Goal: Information Seeking & Learning: Compare options

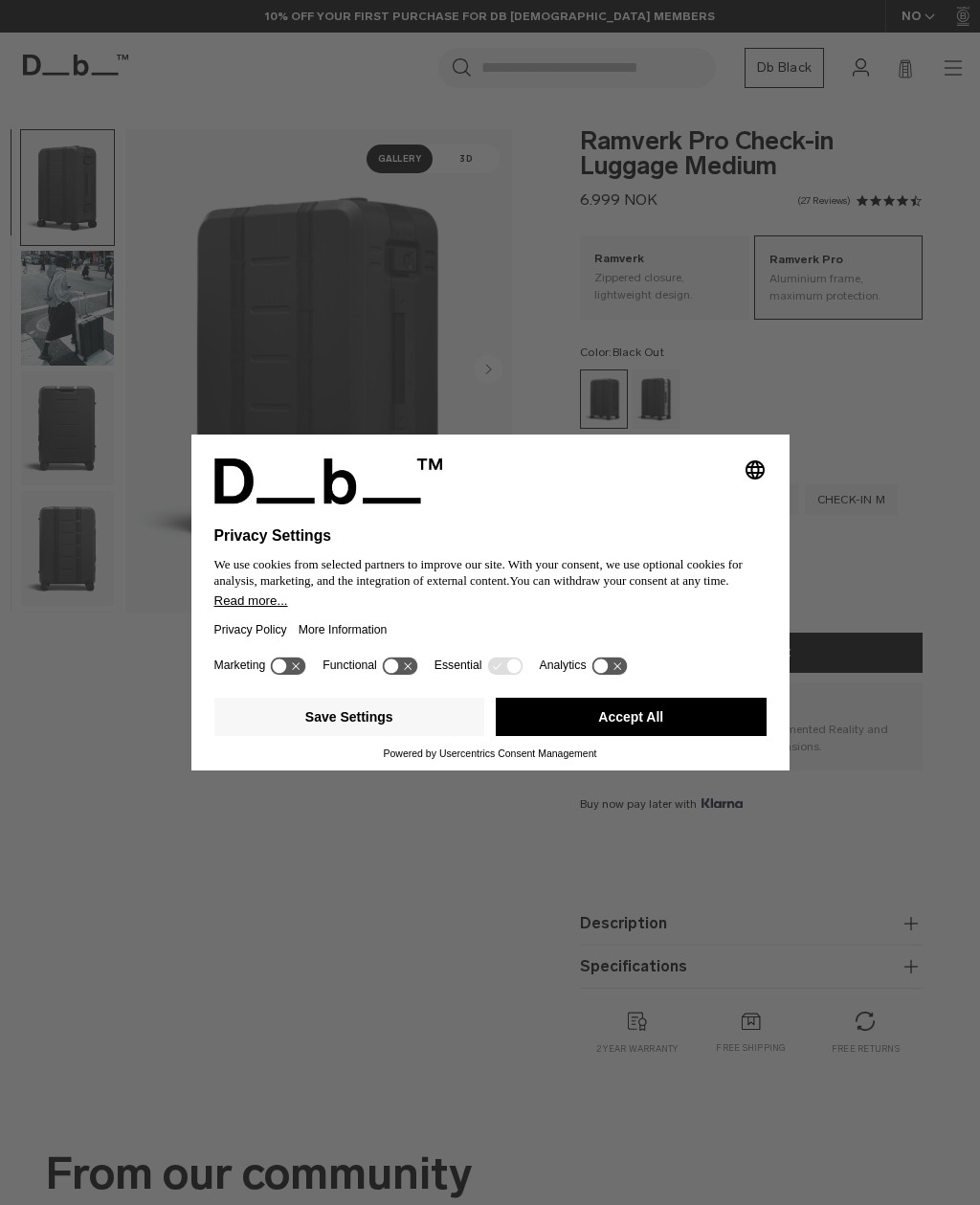
click at [649, 732] on button "Accept All" at bounding box center [631, 717] width 271 height 39
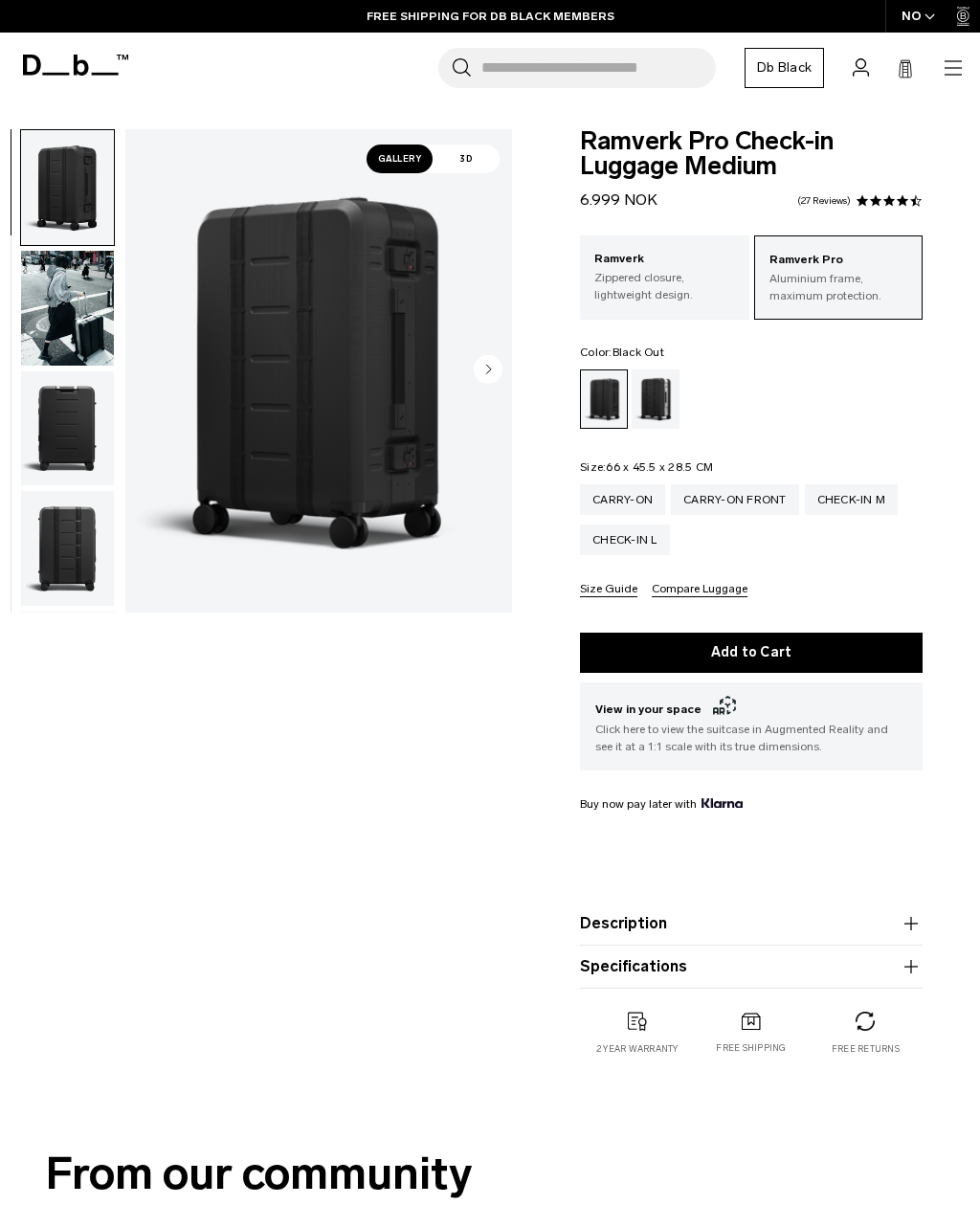
click at [943, 73] on icon "button" at bounding box center [954, 68] width 23 height 23
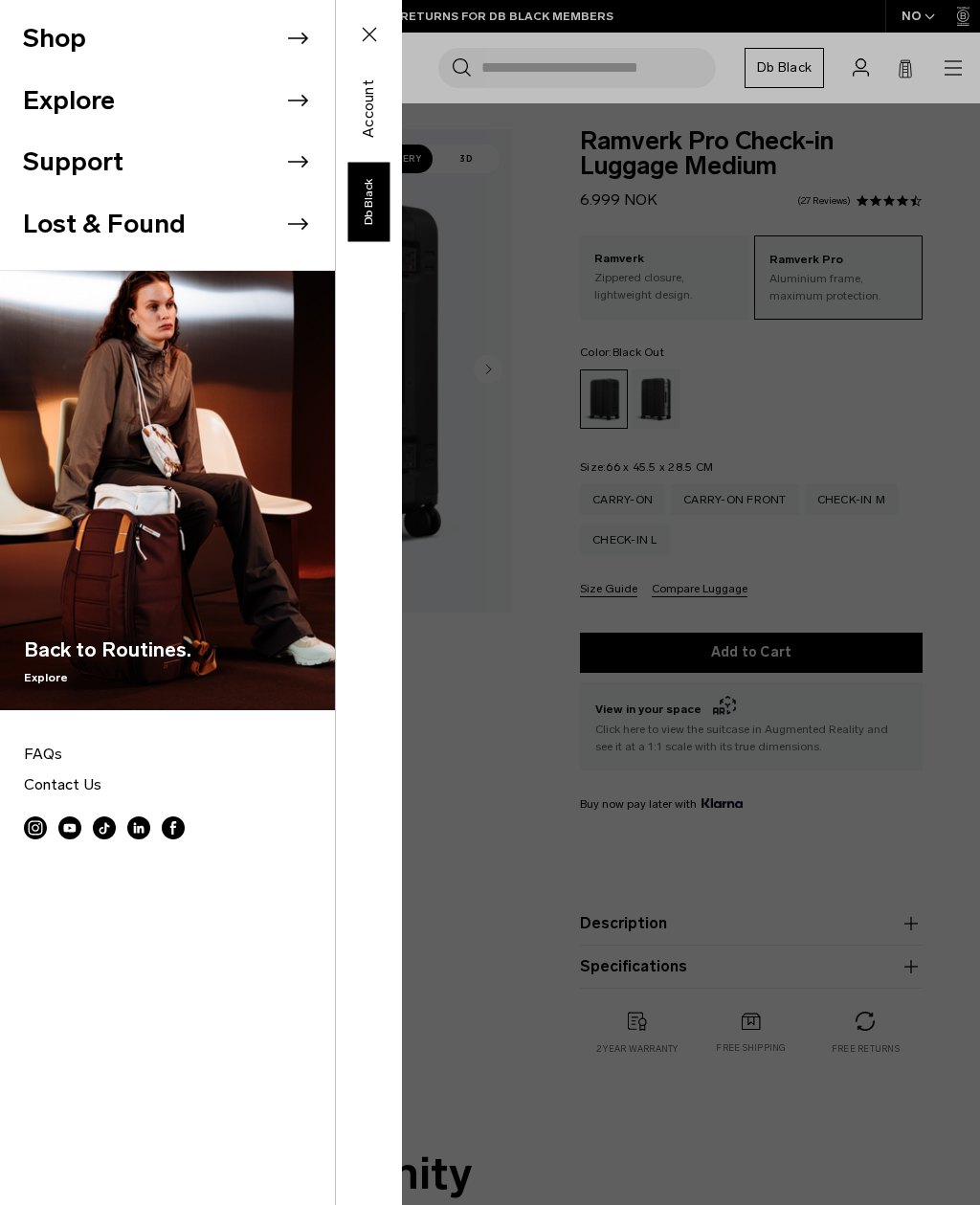
click at [313, 36] on li "Shop" at bounding box center [179, 39] width 312 height 62
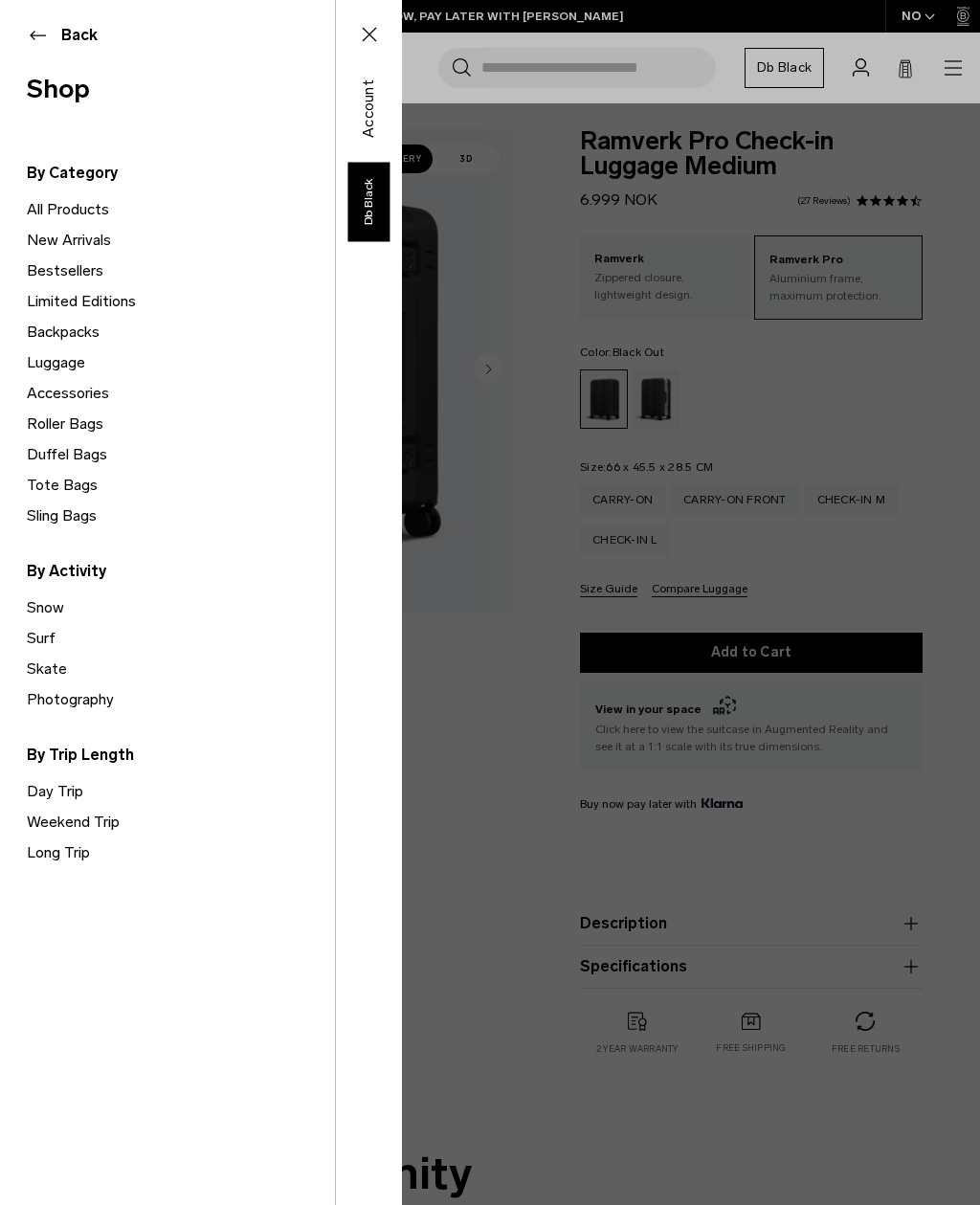
click at [71, 372] on link "Luggage" at bounding box center [181, 363] width 308 height 31
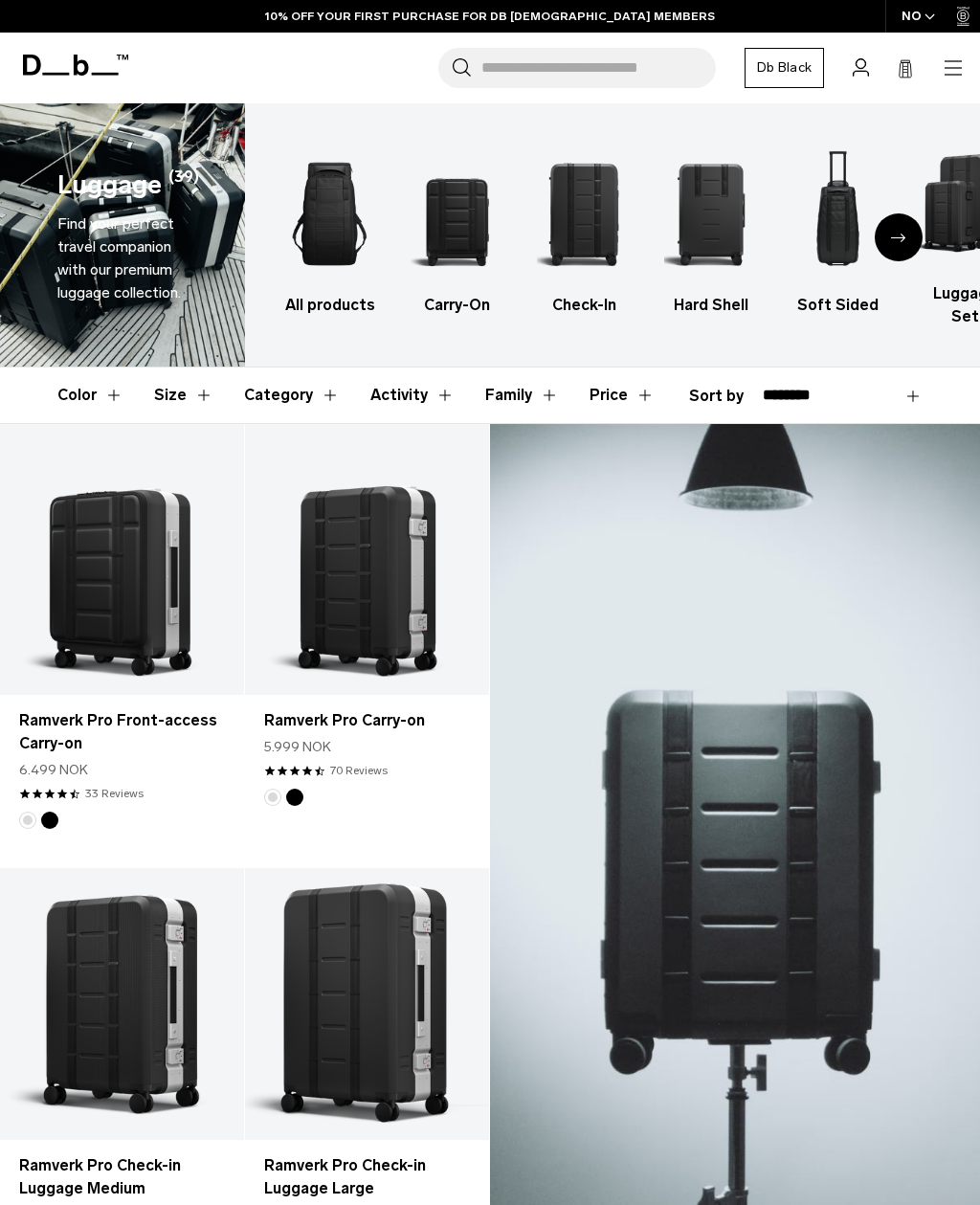
click at [583, 194] on img "3 / 6" at bounding box center [583, 214] width 94 height 141
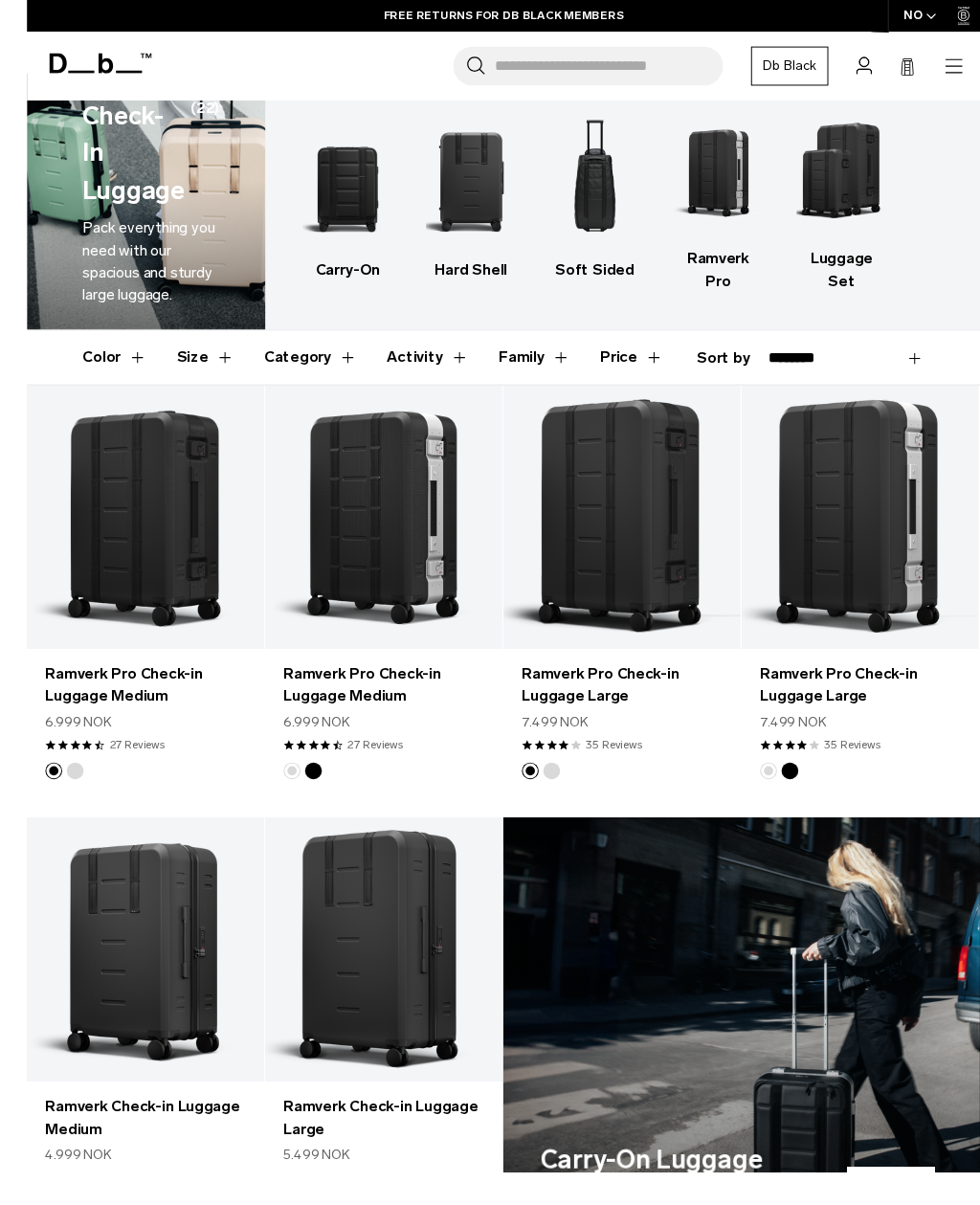
scroll to position [47, 0]
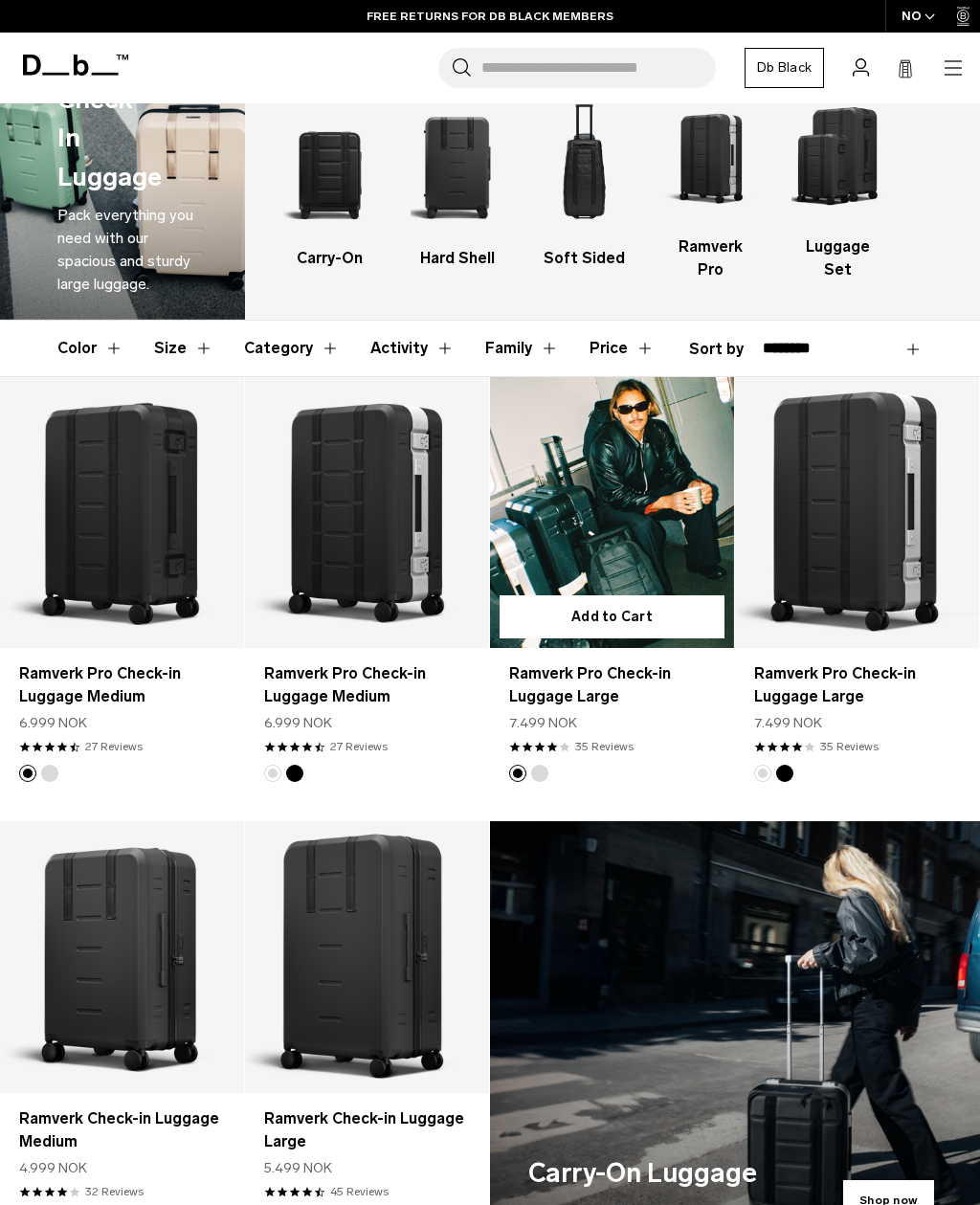
click at [622, 662] on link "Ramverk Pro Check-in Luggage Large" at bounding box center [611, 686] width 206 height 46
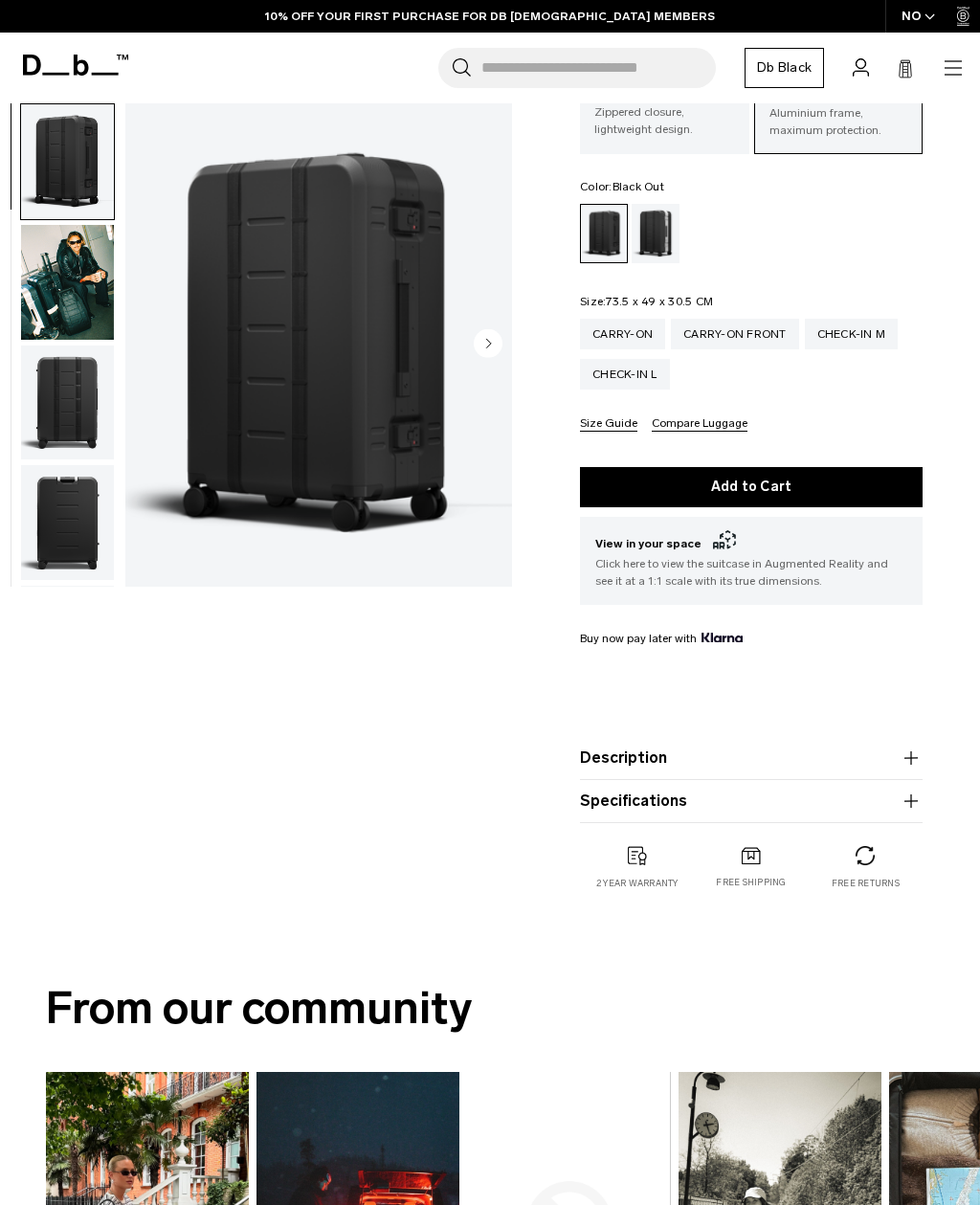
scroll to position [162, 0]
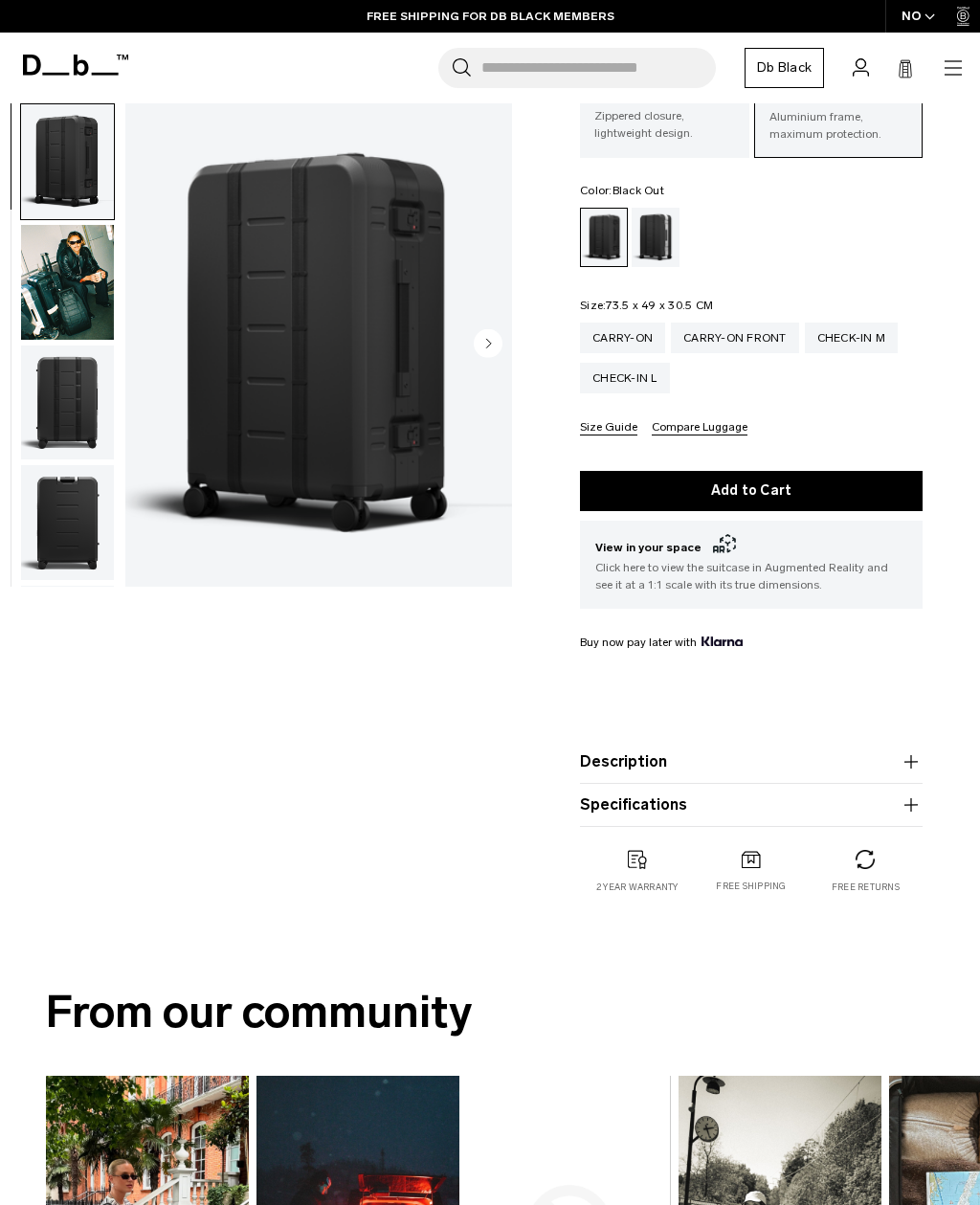
click at [918, 754] on icon "button" at bounding box center [911, 762] width 23 height 23
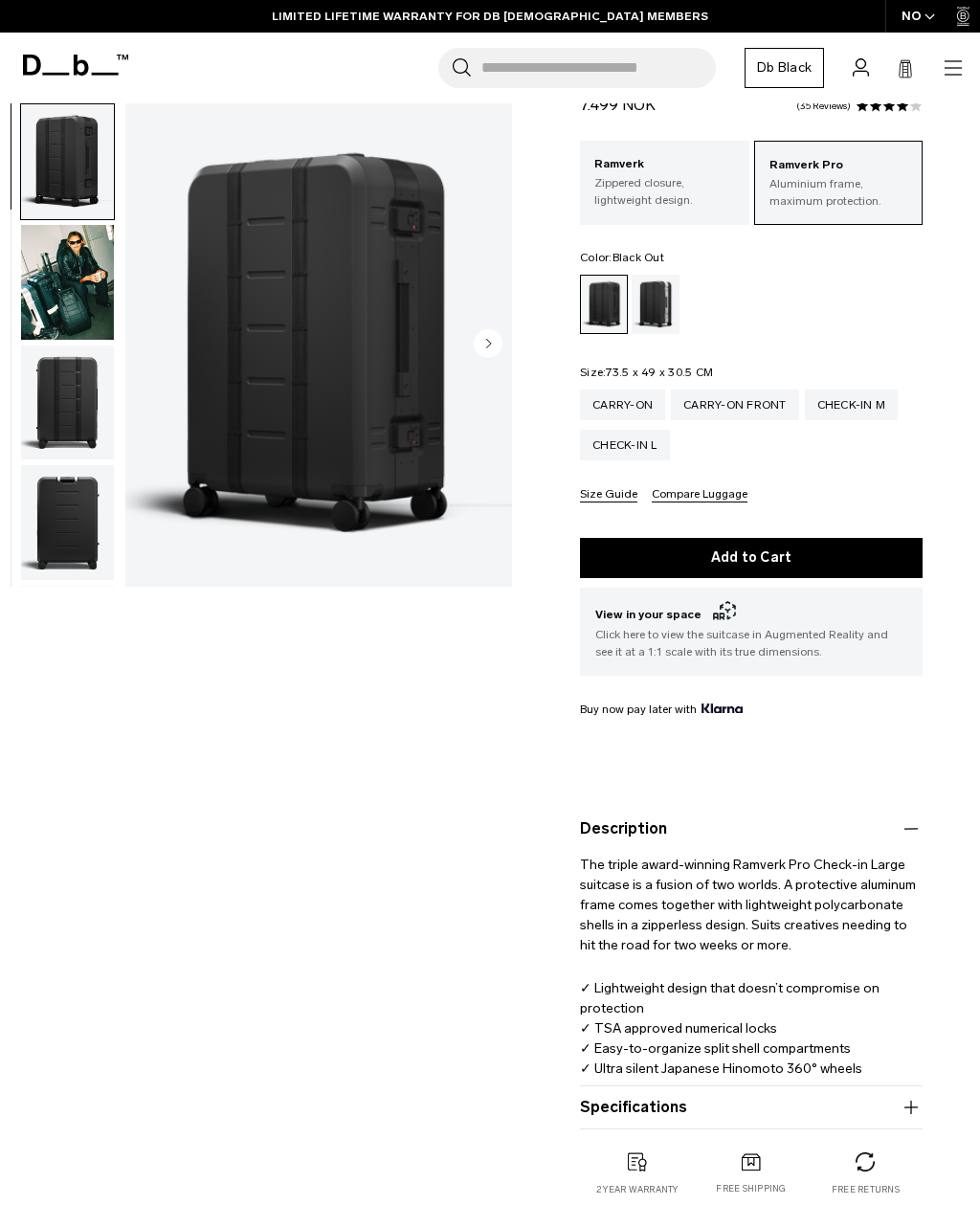
scroll to position [0, 0]
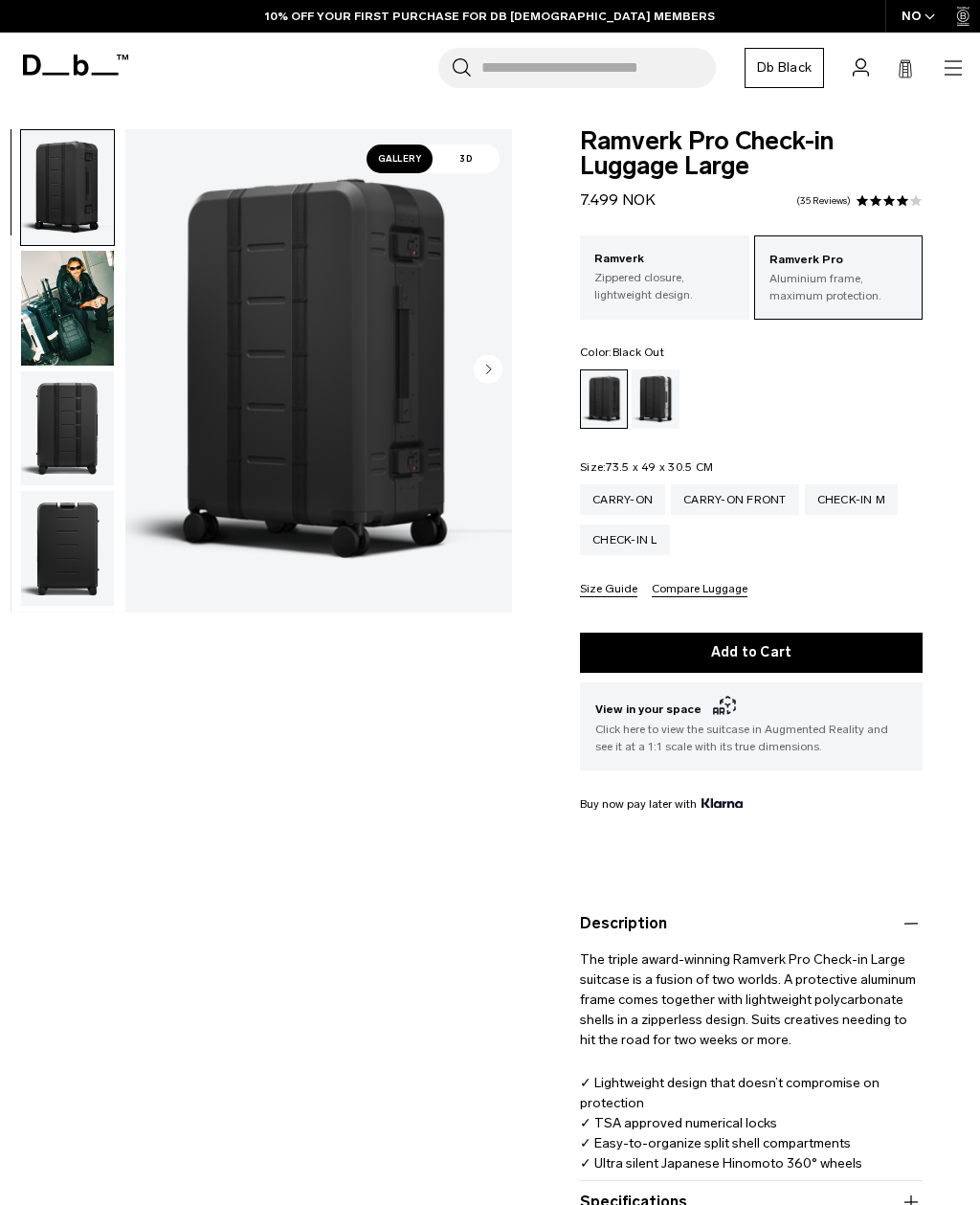
click at [502, 367] on circle "Next slide" at bounding box center [489, 369] width 29 height 29
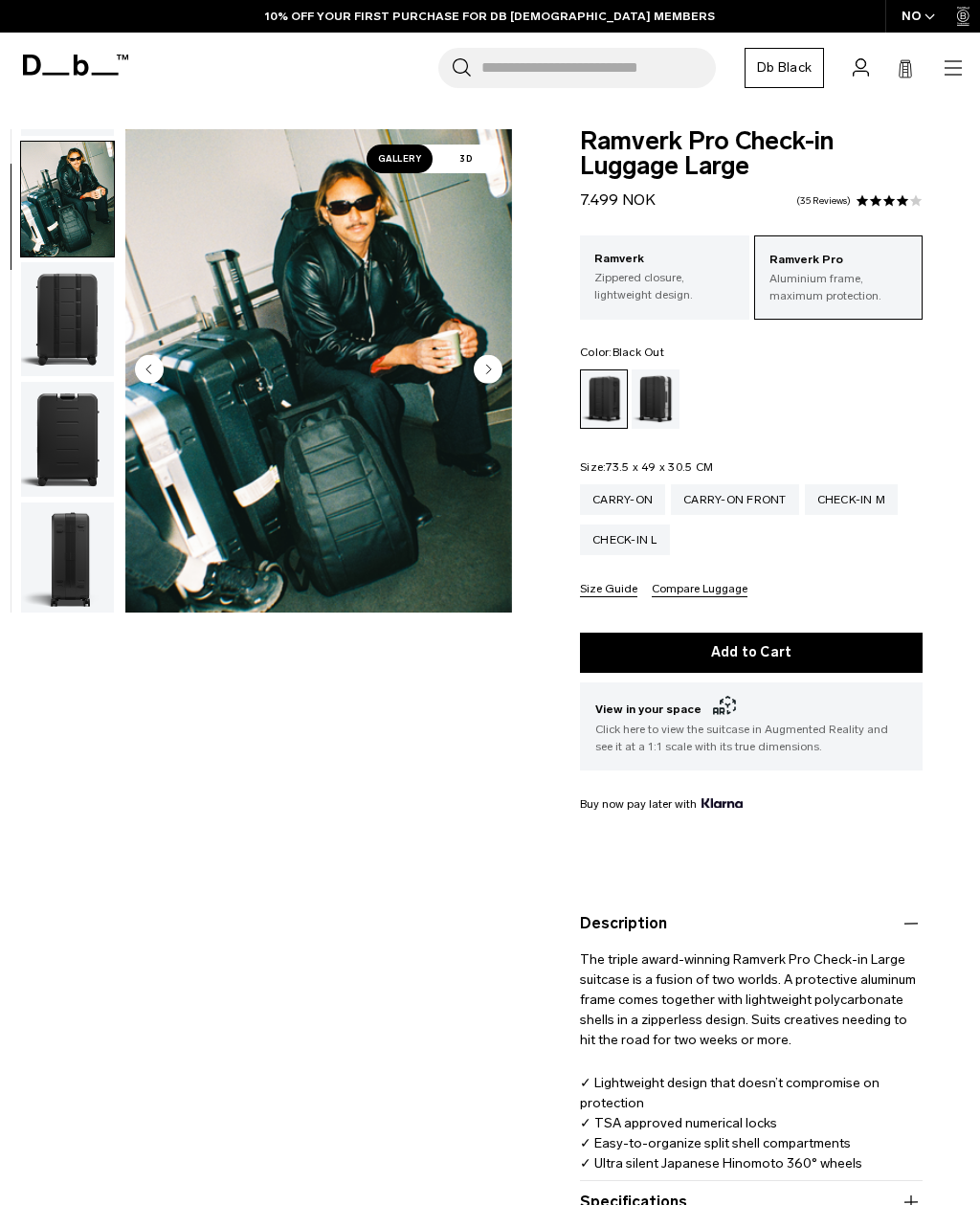
scroll to position [122, 0]
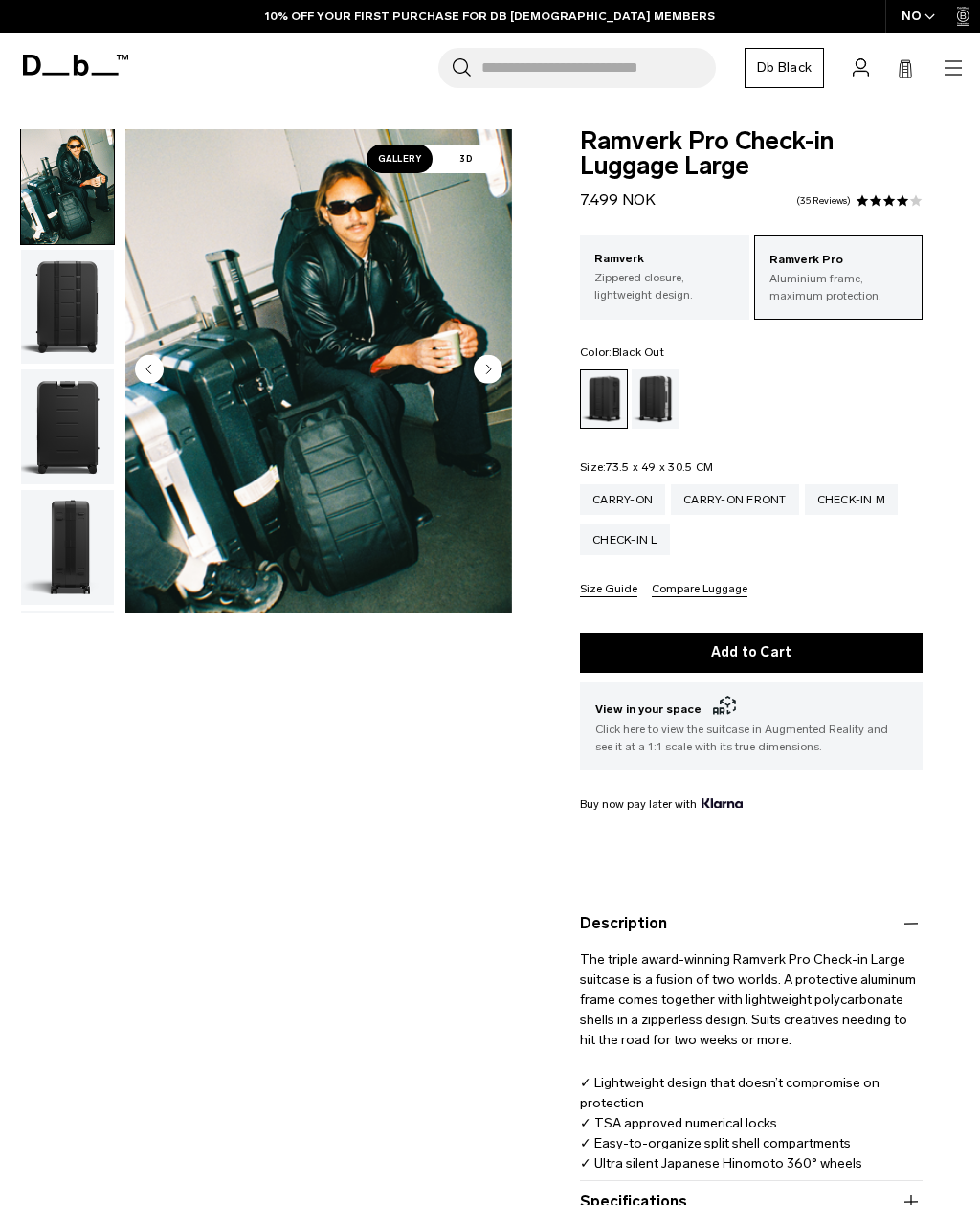
click at [491, 374] on circle "Next slide" at bounding box center [489, 369] width 29 height 29
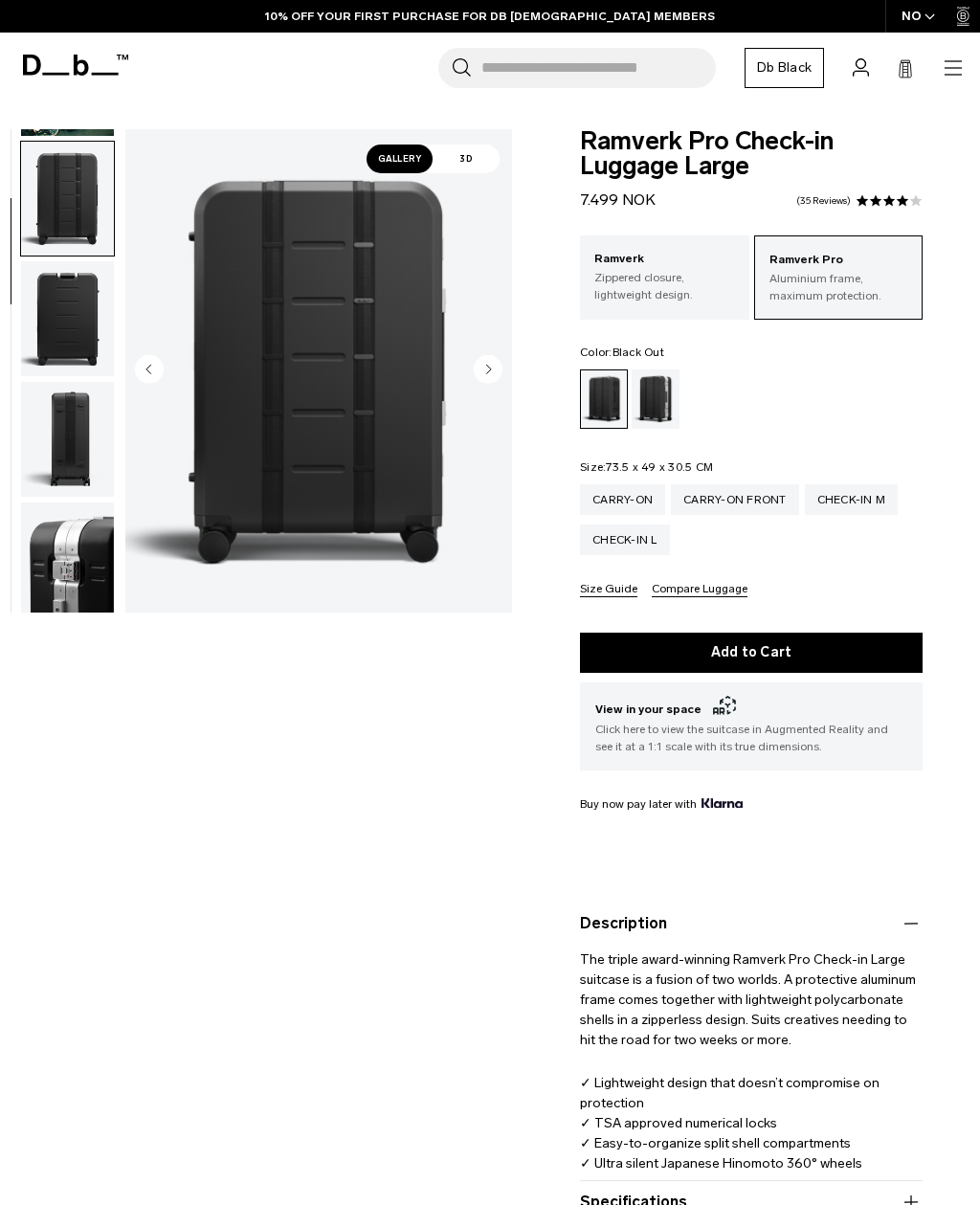
scroll to position [243, 0]
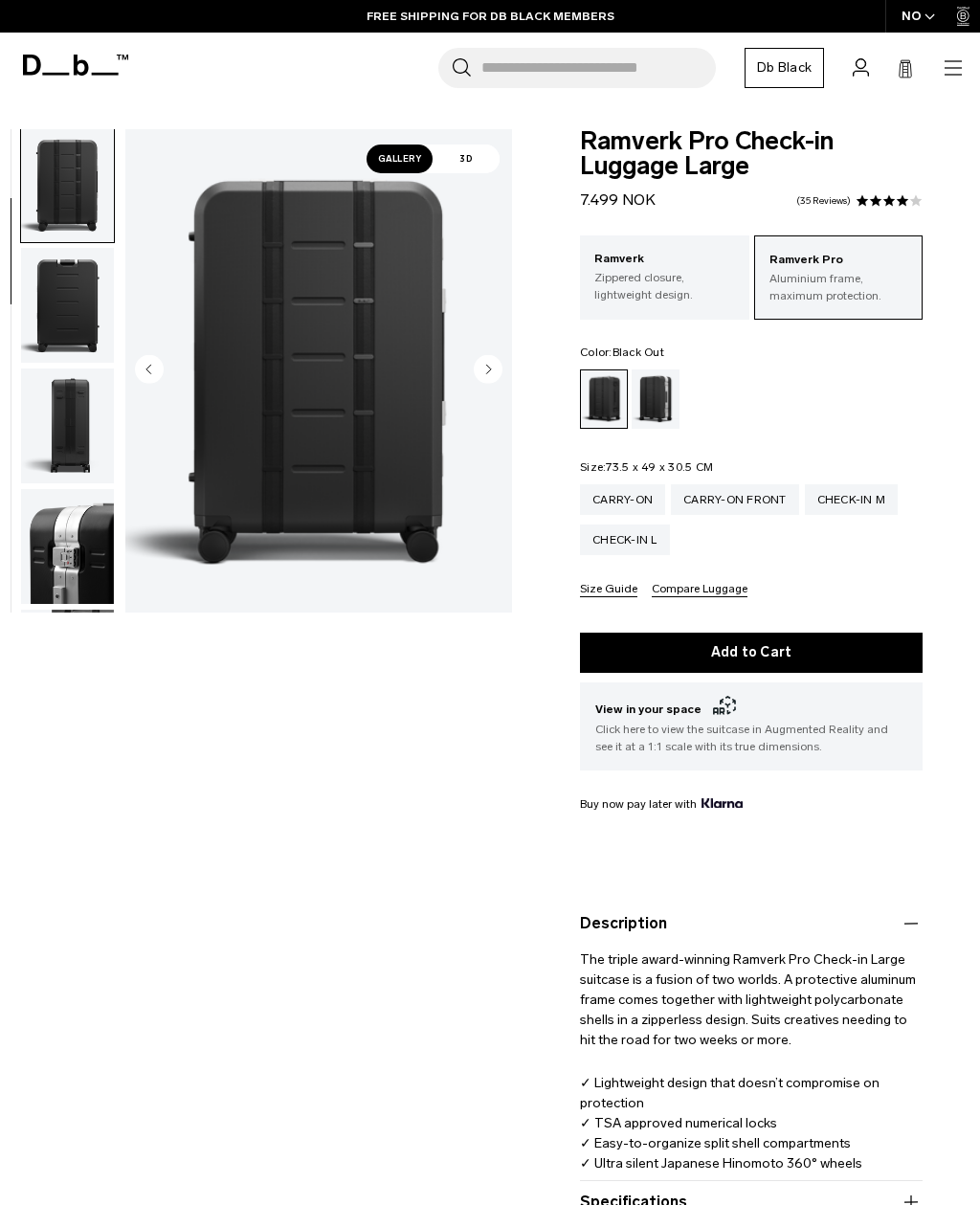
click at [504, 383] on img "3 / 12" at bounding box center [319, 371] width 387 height 484
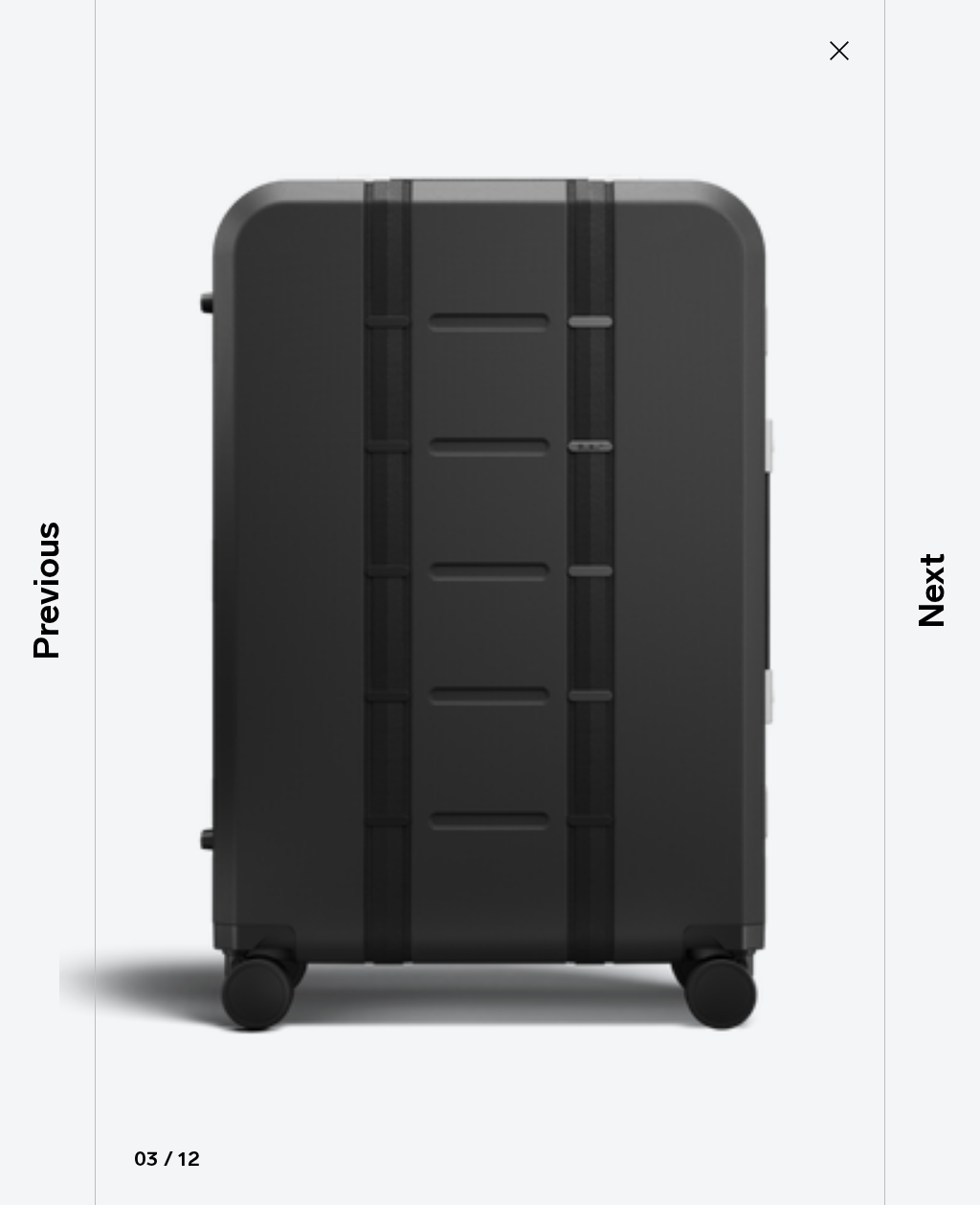
click at [781, 541] on img at bounding box center [490, 602] width 861 height 1205
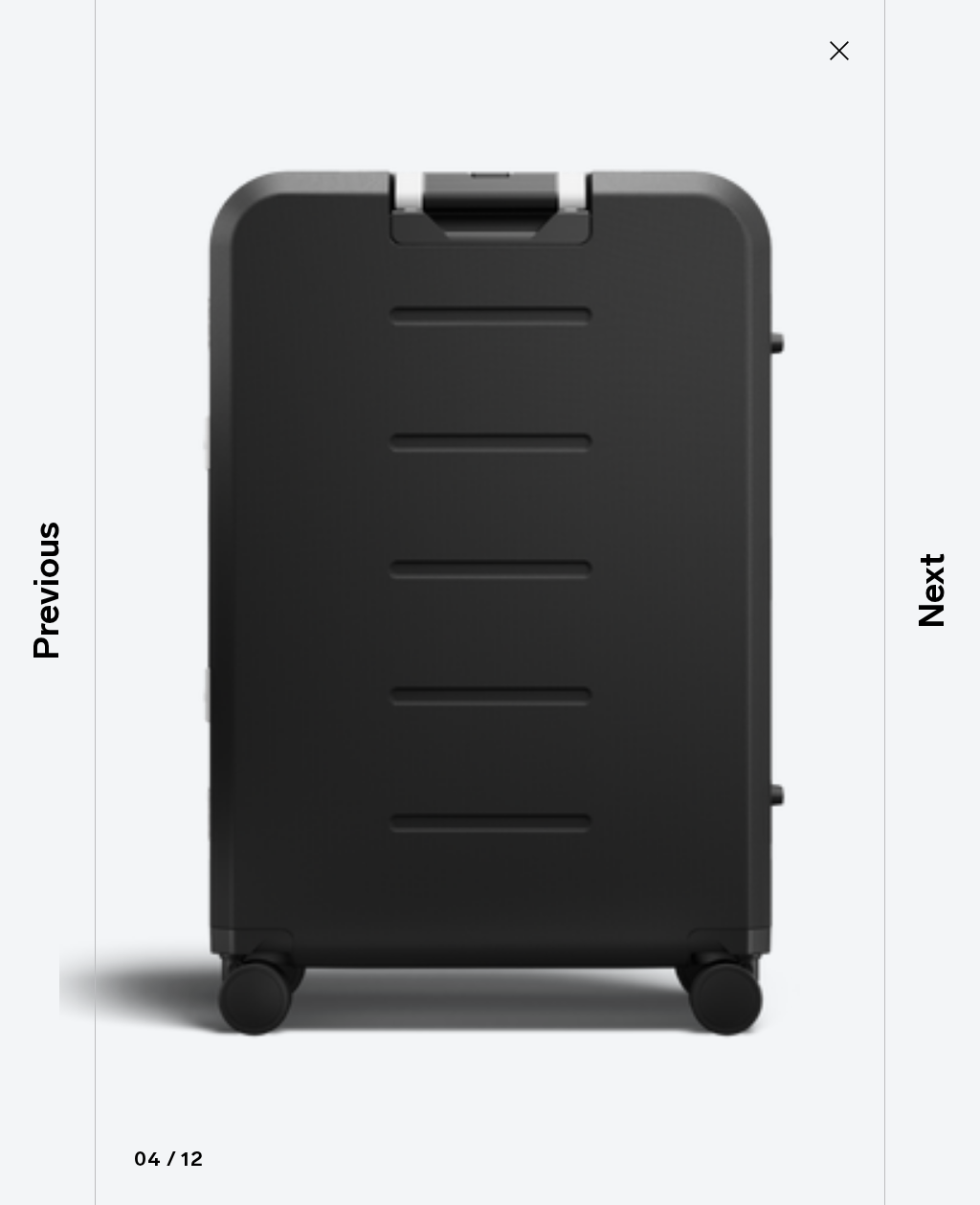
click at [839, 57] on icon at bounding box center [840, 51] width 31 height 31
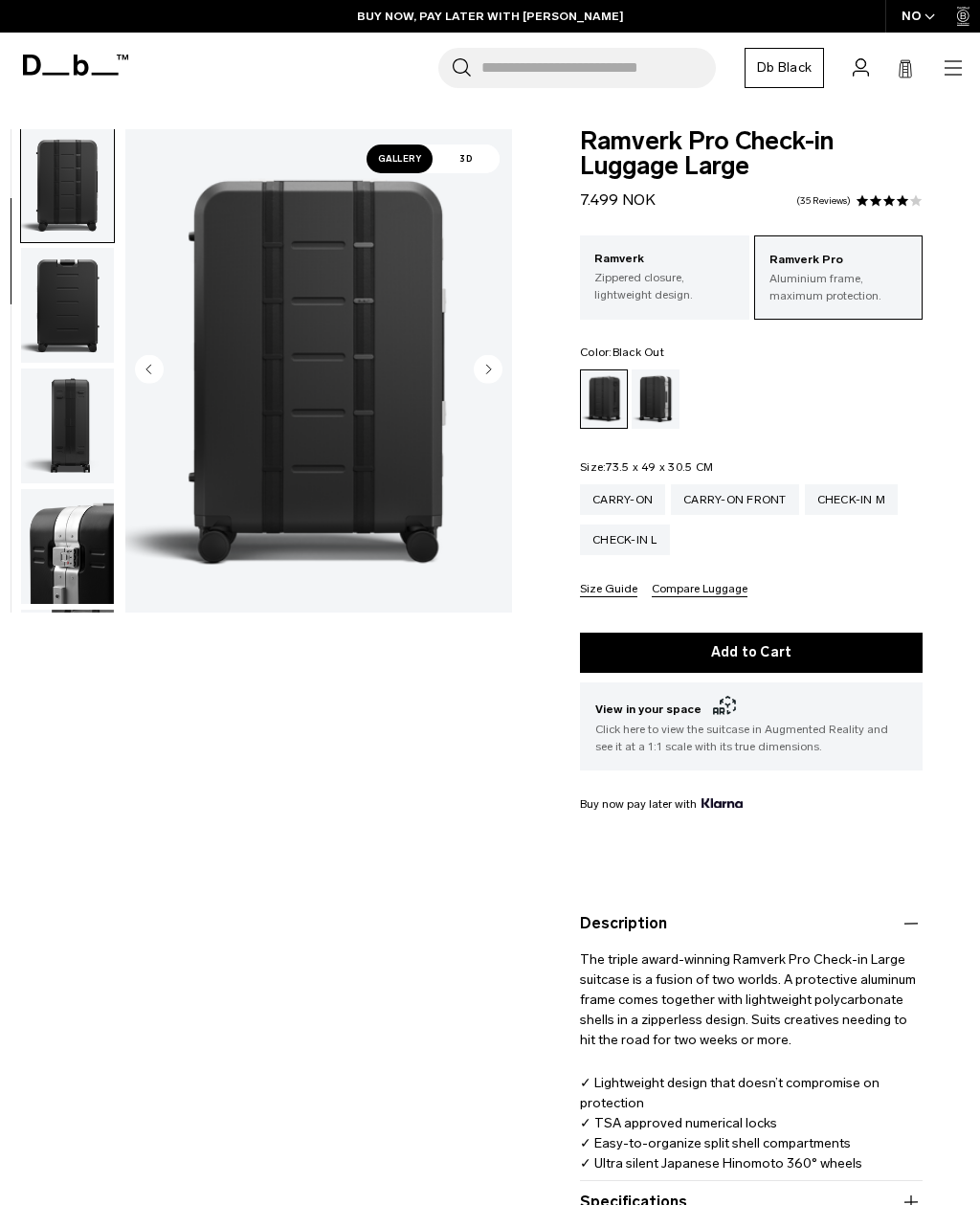
click at [643, 277] on p "Zippered closure, lightweight design." at bounding box center [665, 287] width 141 height 35
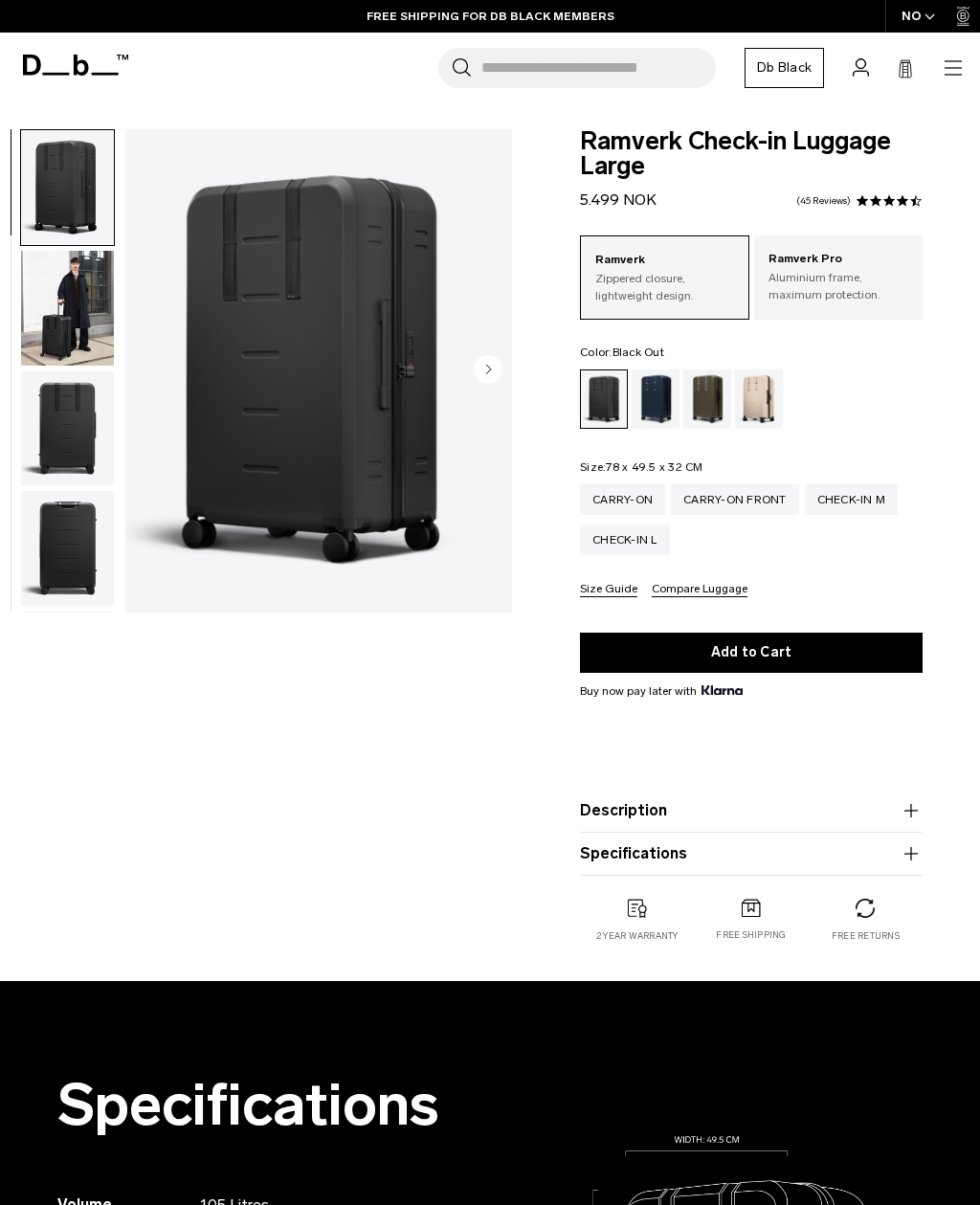
click at [490, 380] on circle "Next slide" at bounding box center [489, 369] width 29 height 29
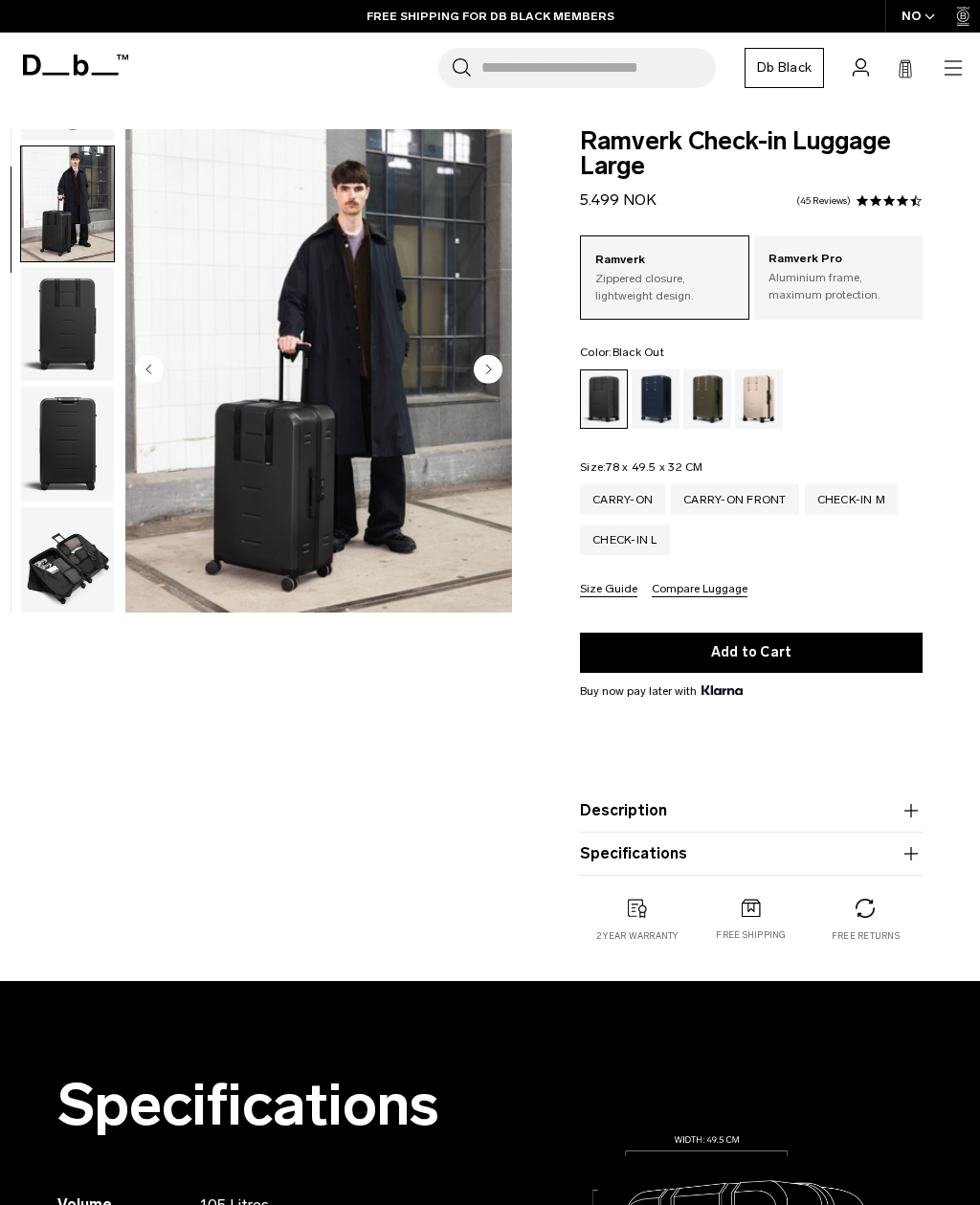
scroll to position [122, 0]
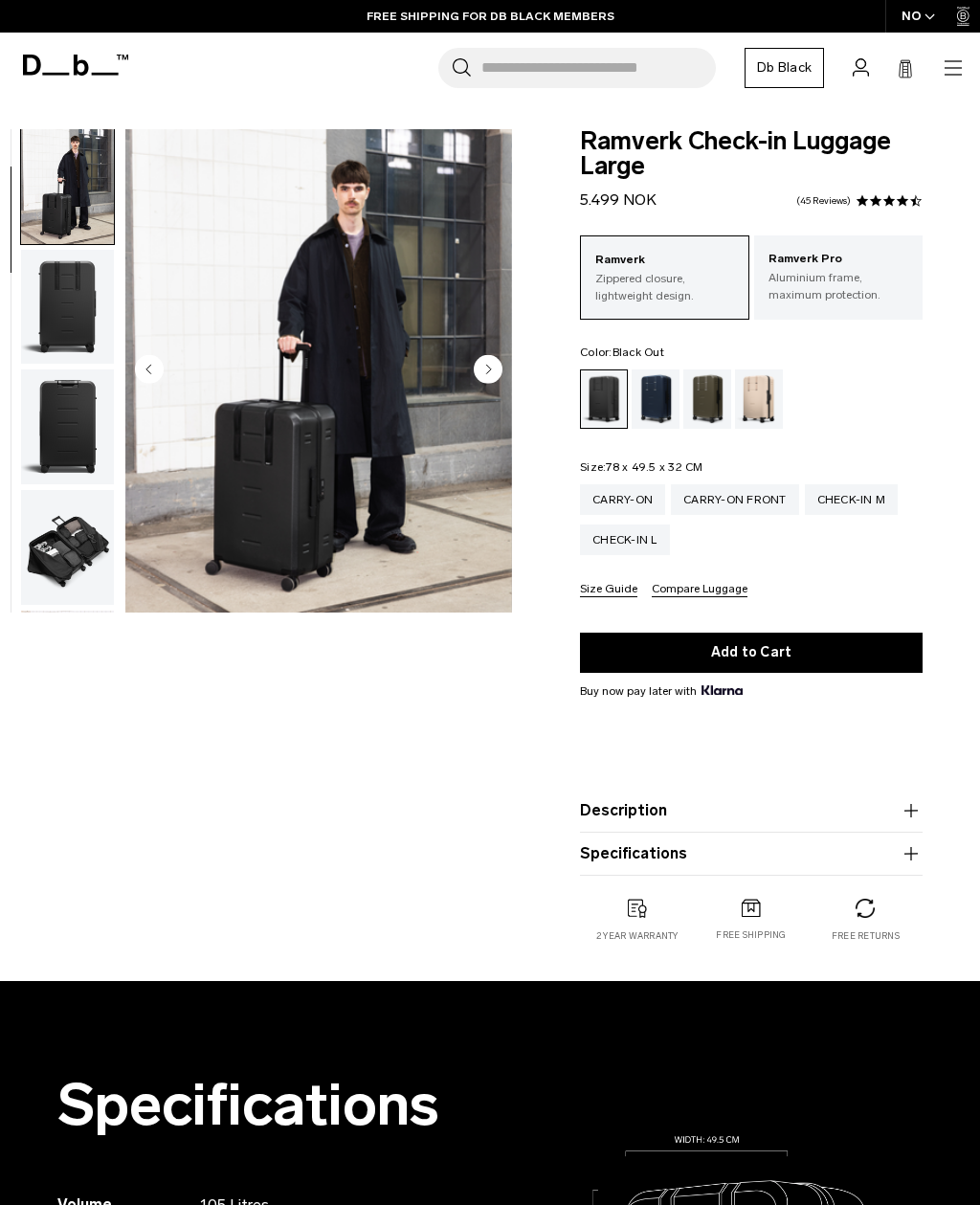
click at [497, 366] on circle "Next slide" at bounding box center [489, 369] width 29 height 29
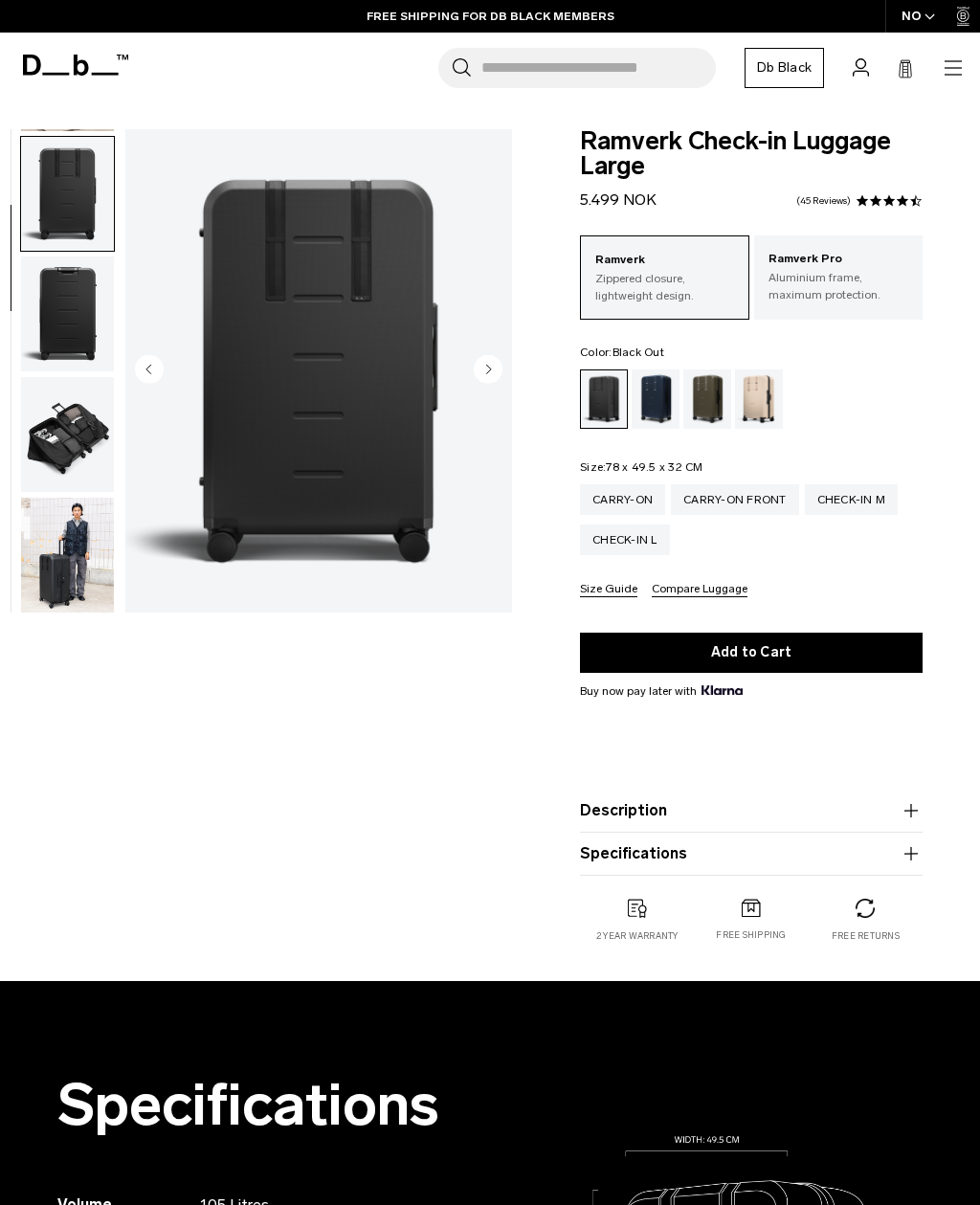
scroll to position [243, 0]
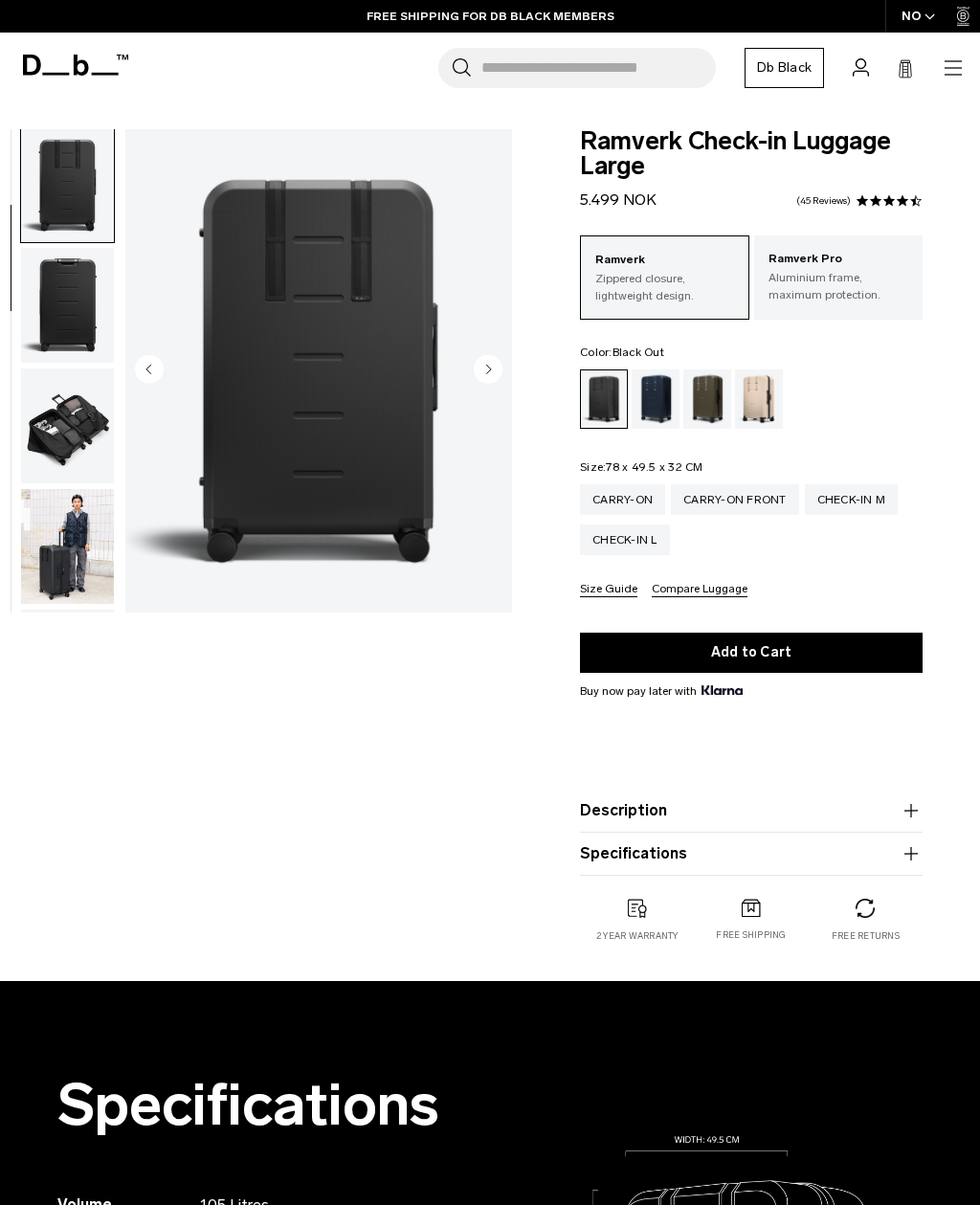
click at [510, 354] on img "3 / 11" at bounding box center [319, 371] width 387 height 484
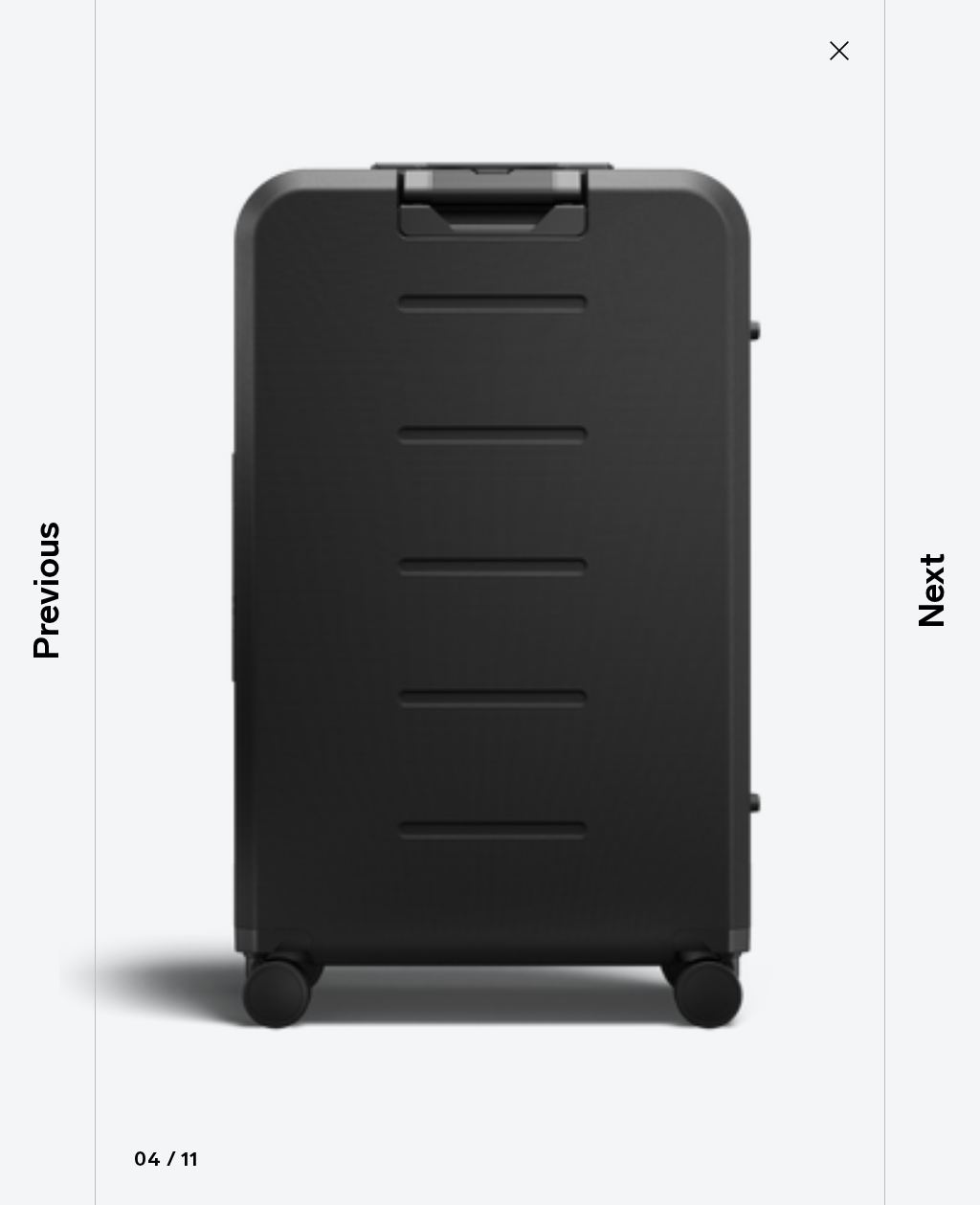
click at [839, 57] on icon at bounding box center [840, 51] width 31 height 31
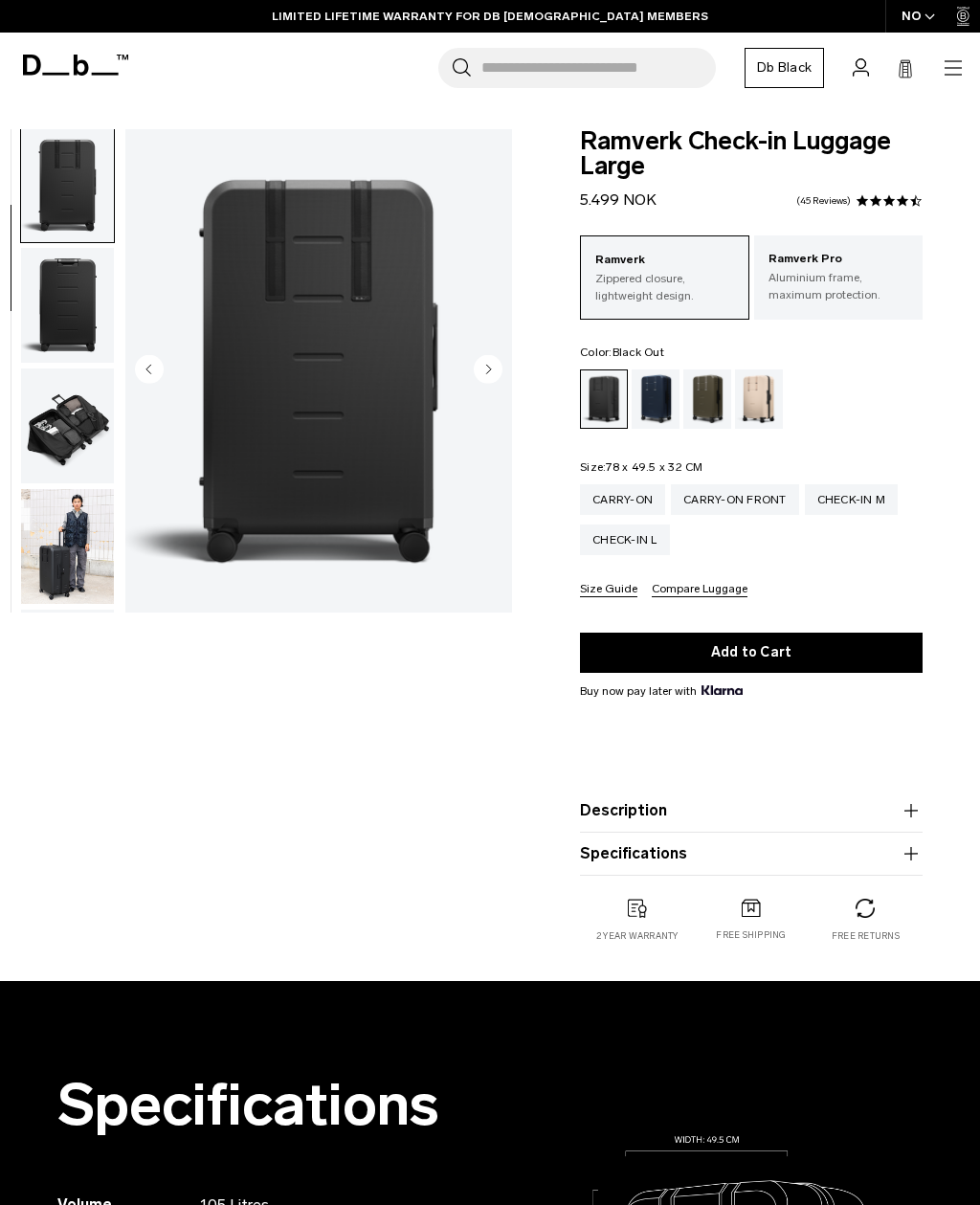
click at [826, 266] on p "Ramverk Pro" at bounding box center [839, 260] width 141 height 19
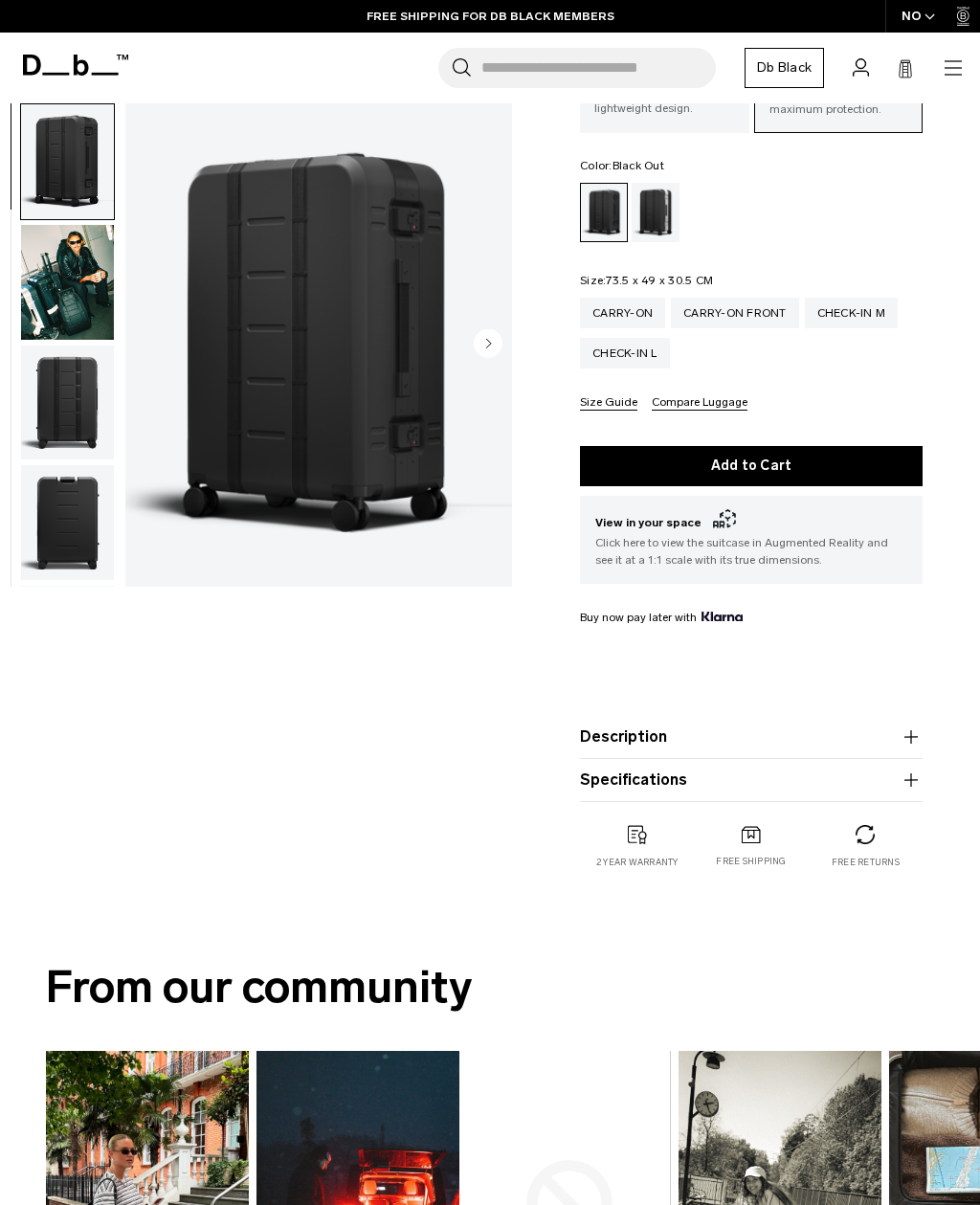
scroll to position [212, 0]
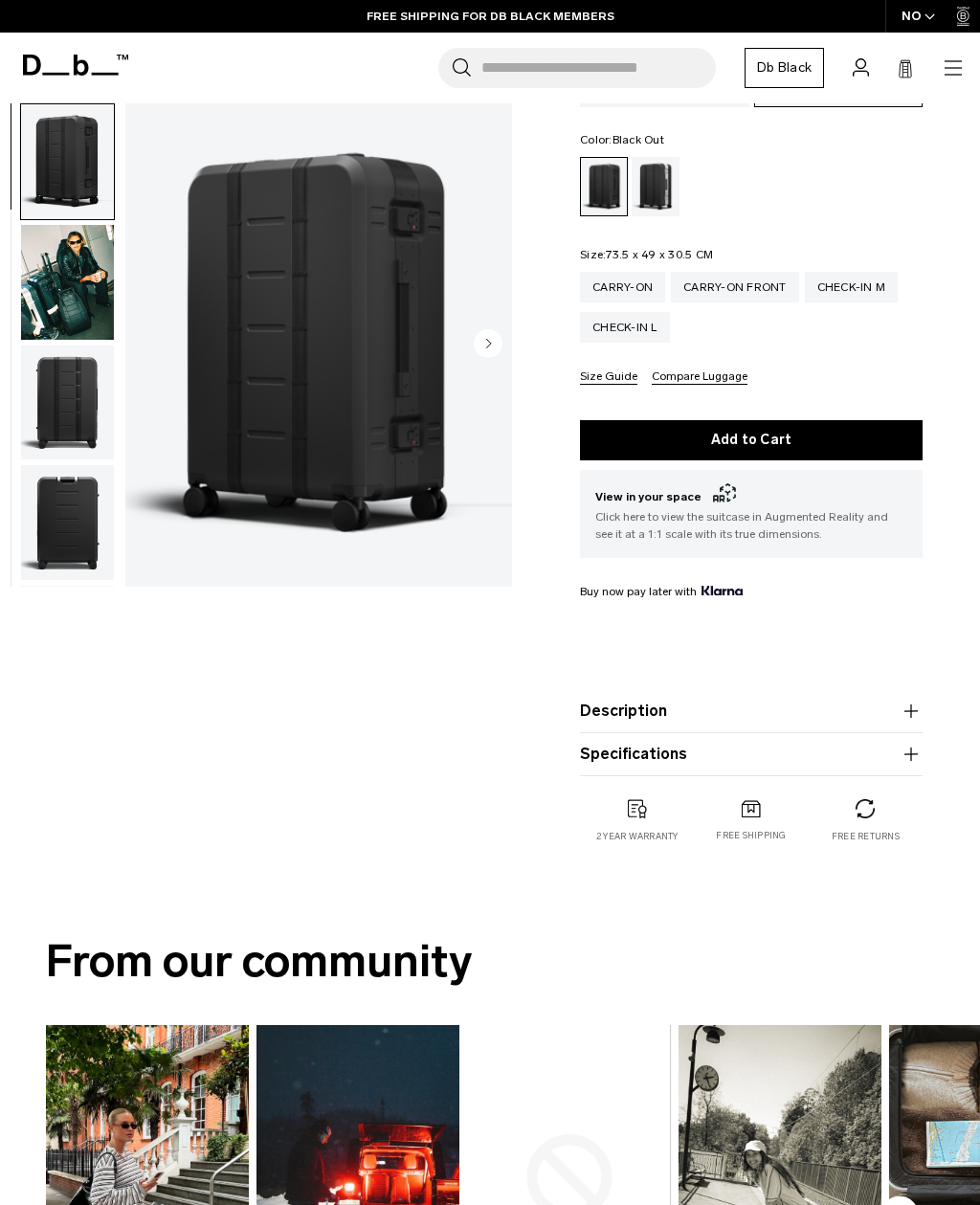
click at [918, 760] on icon "button" at bounding box center [911, 754] width 23 height 23
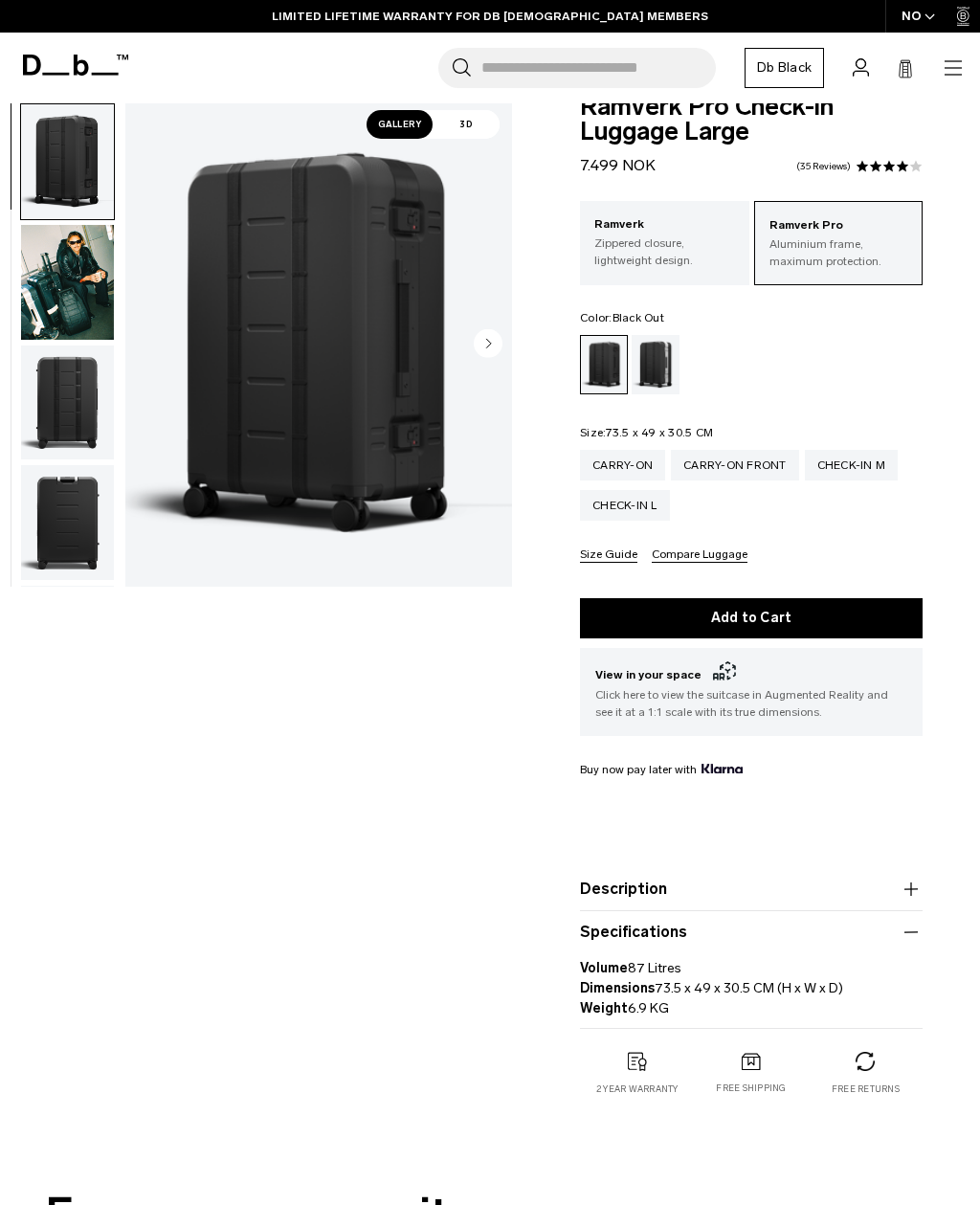
scroll to position [24, 0]
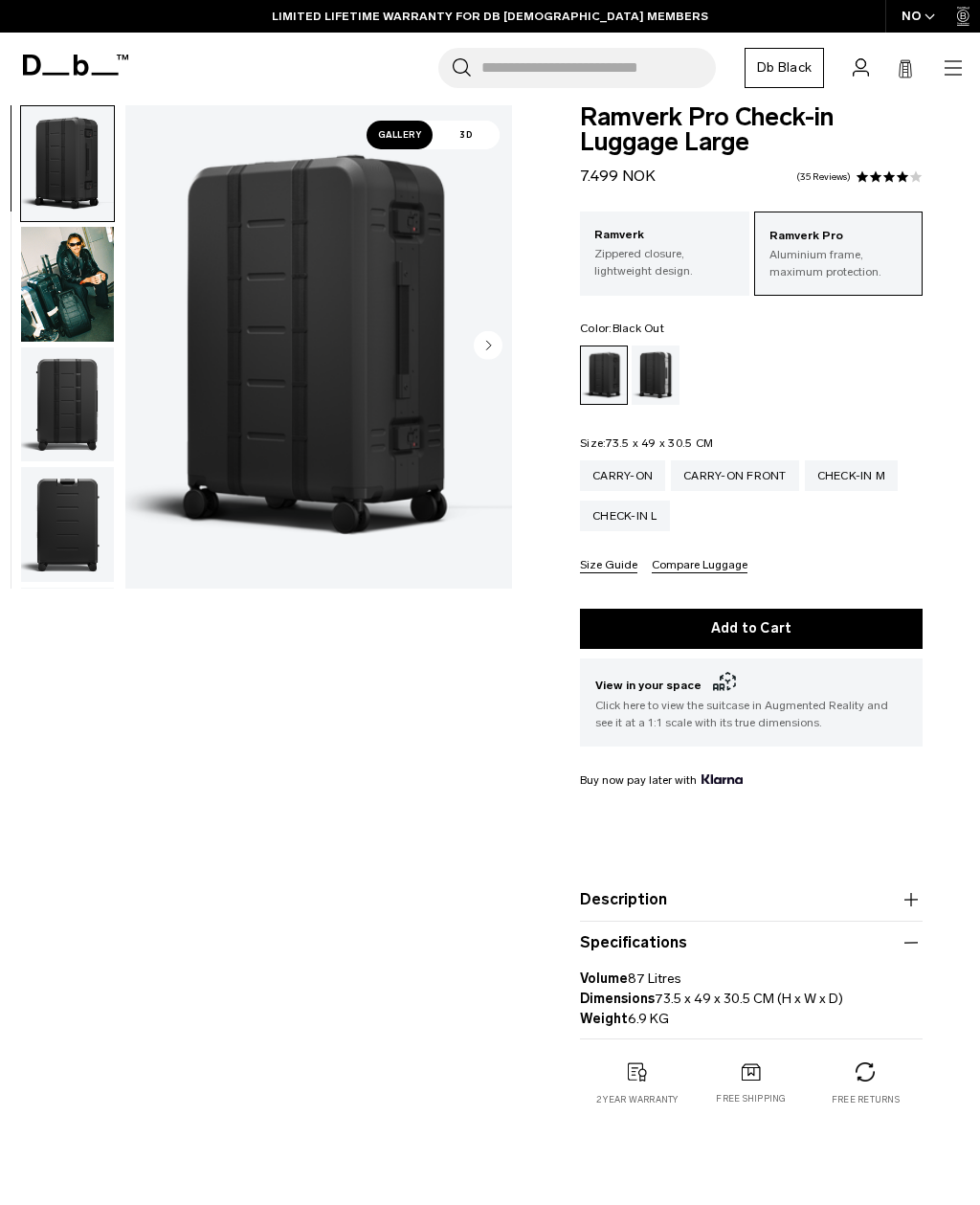
click at [667, 266] on p "Zippered closure, lightweight design." at bounding box center [665, 263] width 141 height 35
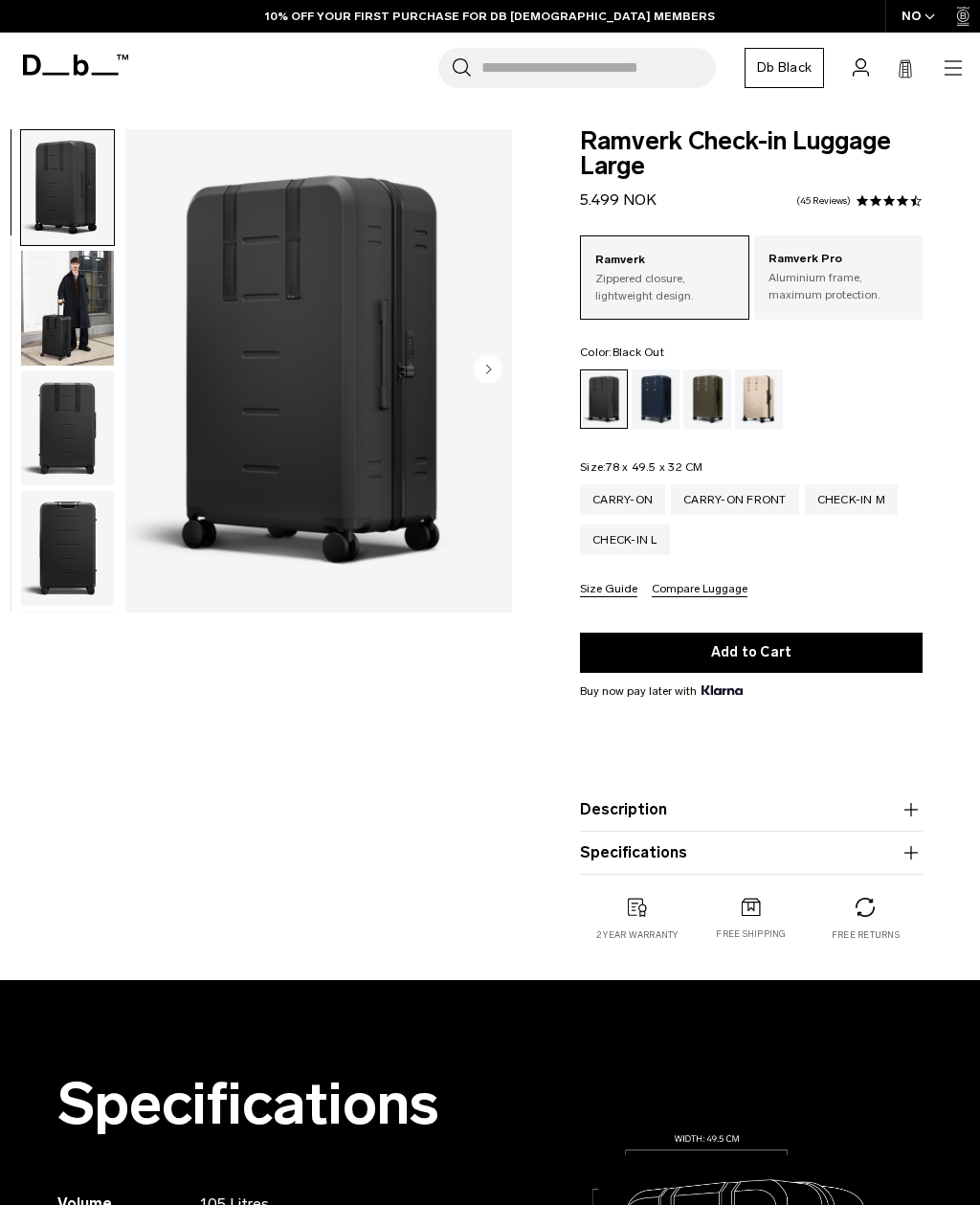
click at [932, 888] on div "Ramverk Check-in Luggage Large 5.499 NOK 4.5 star rating 45 Reviews Ramverk Zip…" at bounding box center [751, 554] width 458 height 851
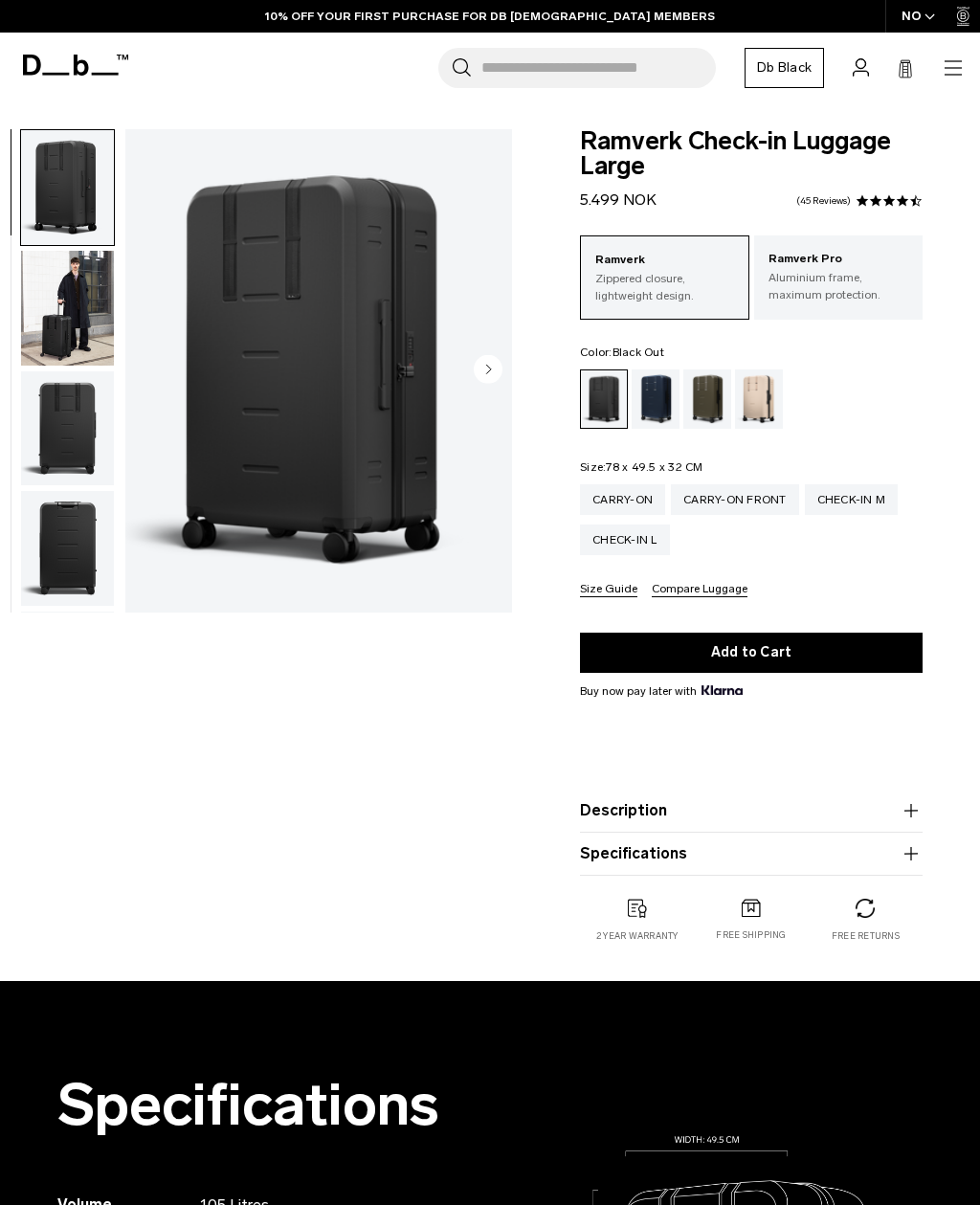
click at [910, 859] on icon "button" at bounding box center [911, 854] width 23 height 23
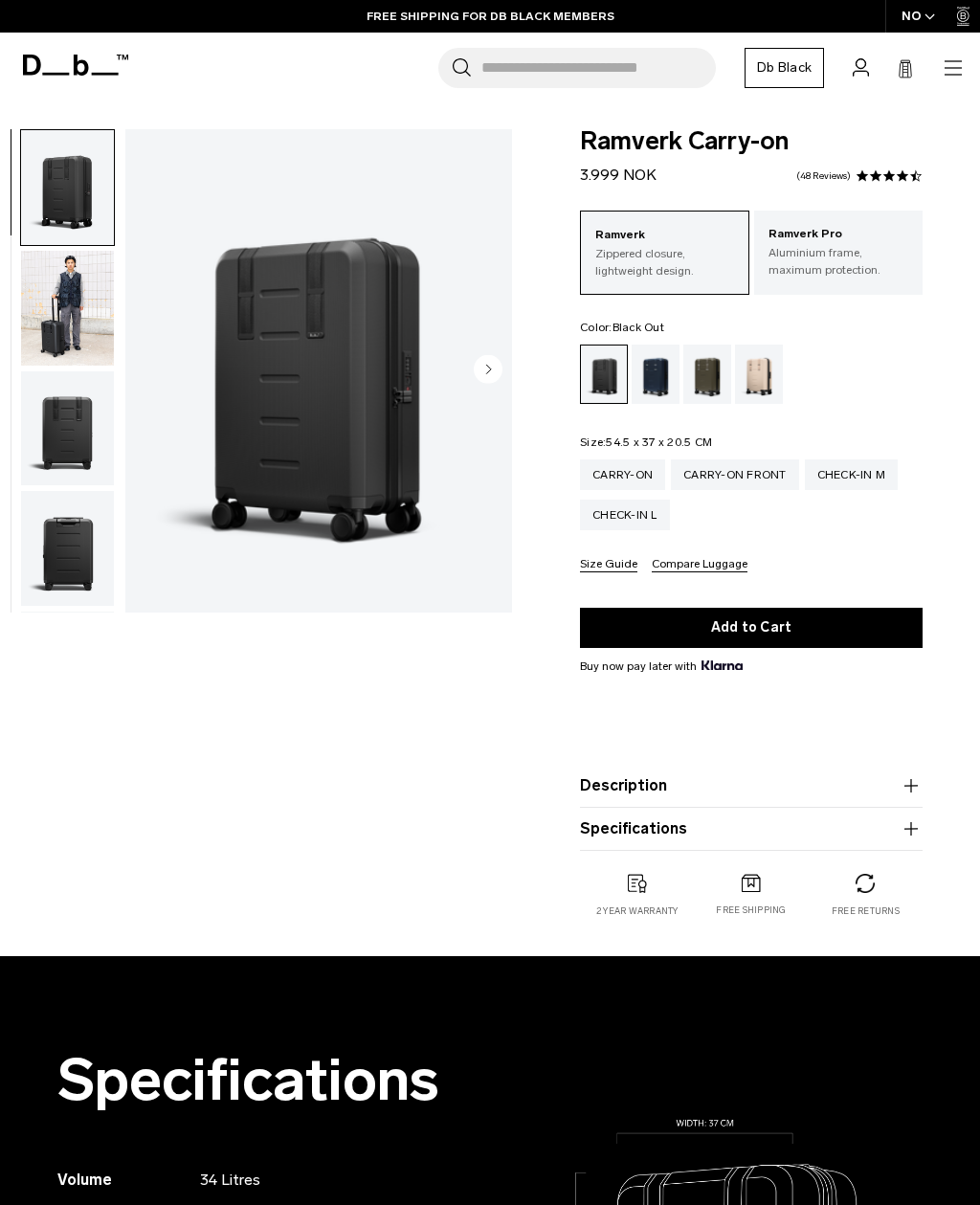
click at [916, 834] on icon "button" at bounding box center [911, 829] width 23 height 23
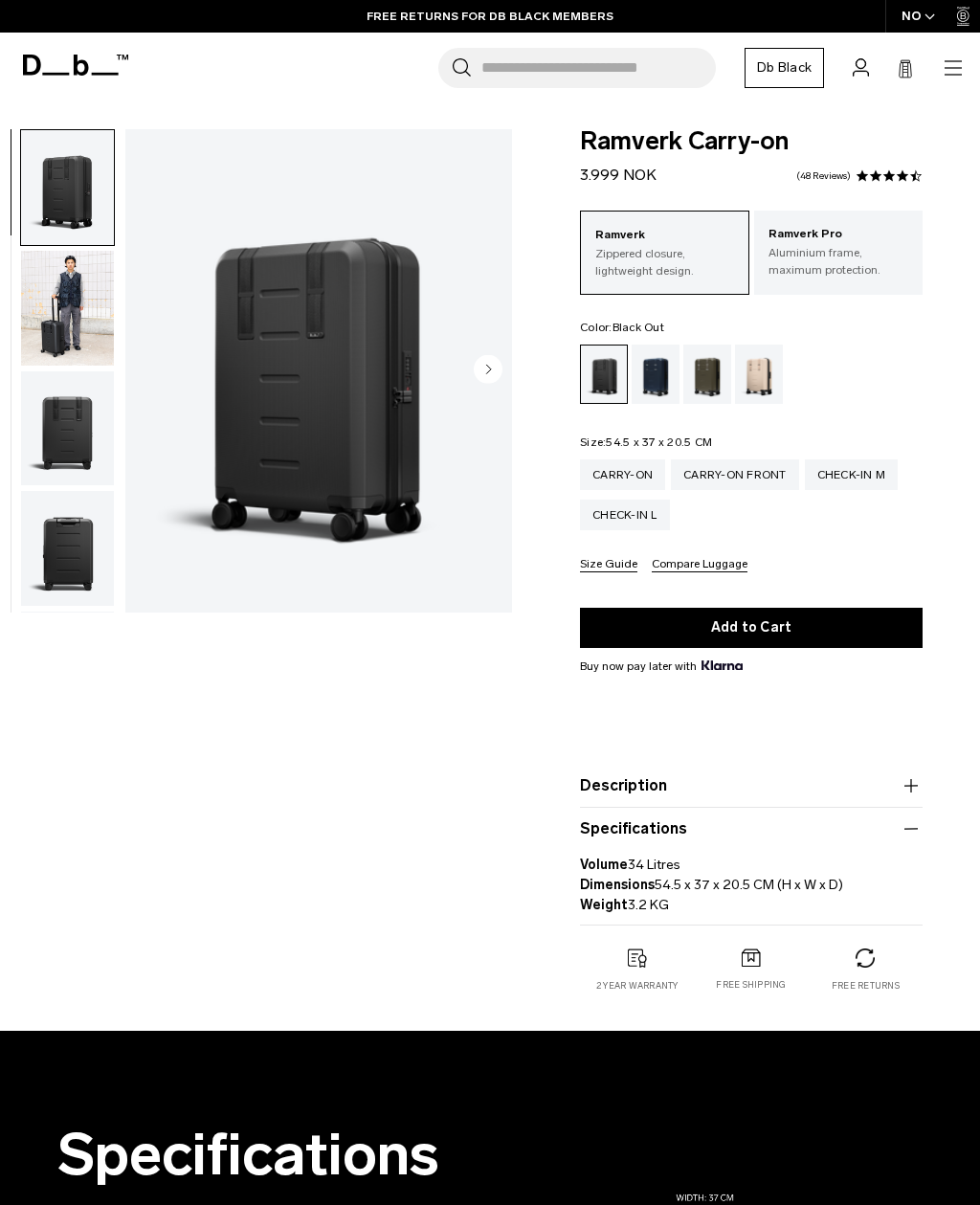
click at [918, 825] on icon "button" at bounding box center [911, 829] width 23 height 23
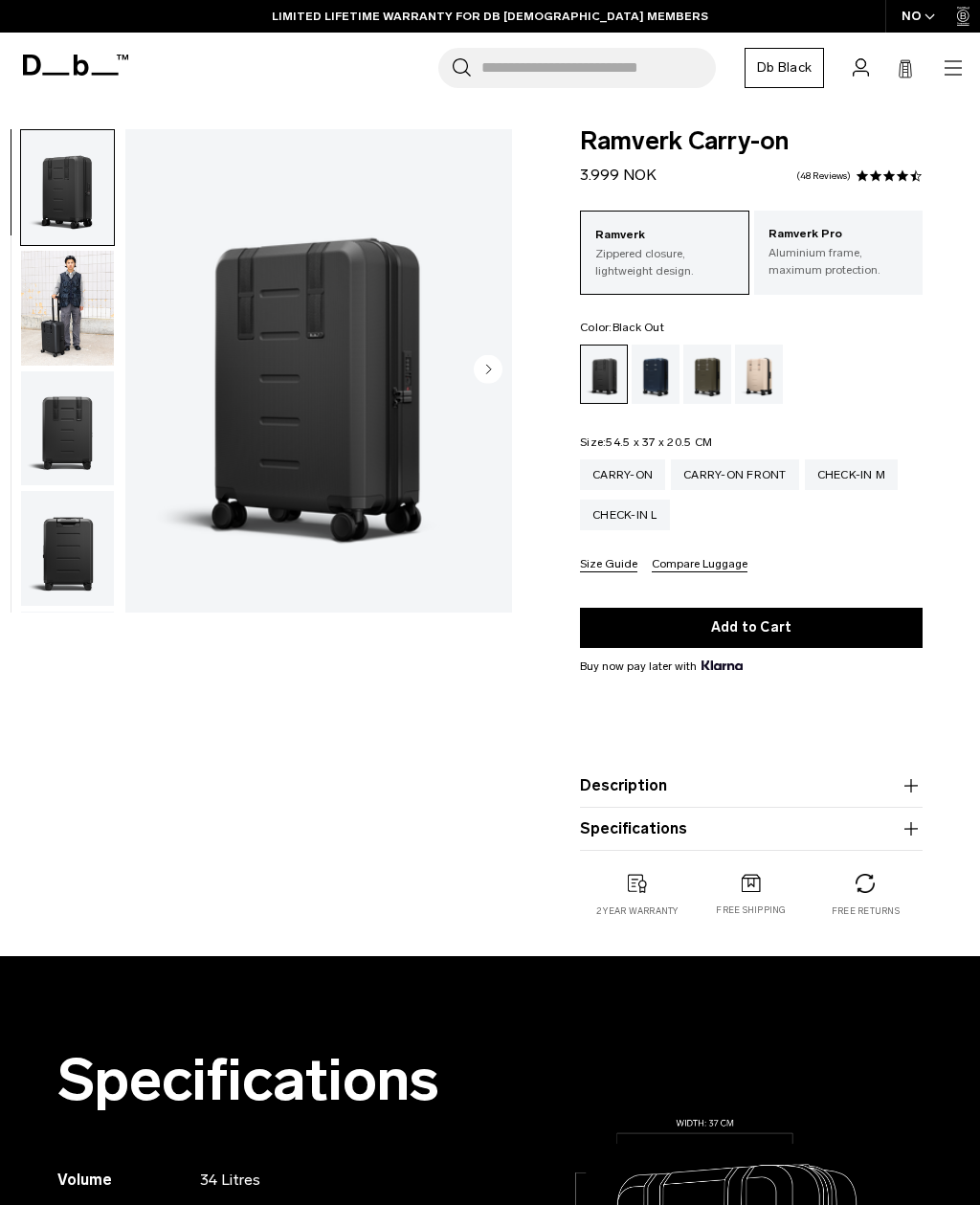
click at [918, 786] on icon "button" at bounding box center [911, 786] width 23 height 23
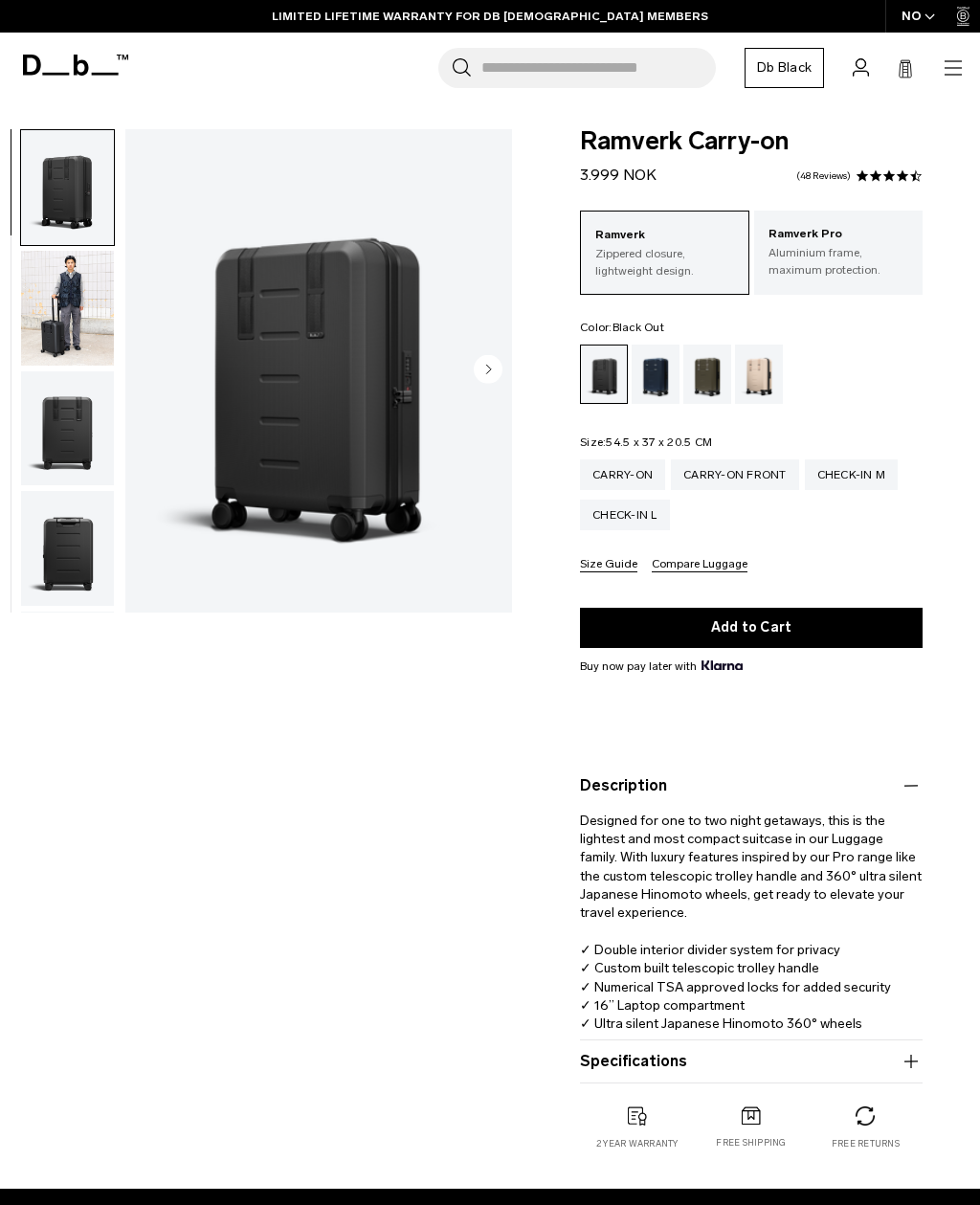
click at [917, 786] on icon "button" at bounding box center [911, 785] width 14 height 1
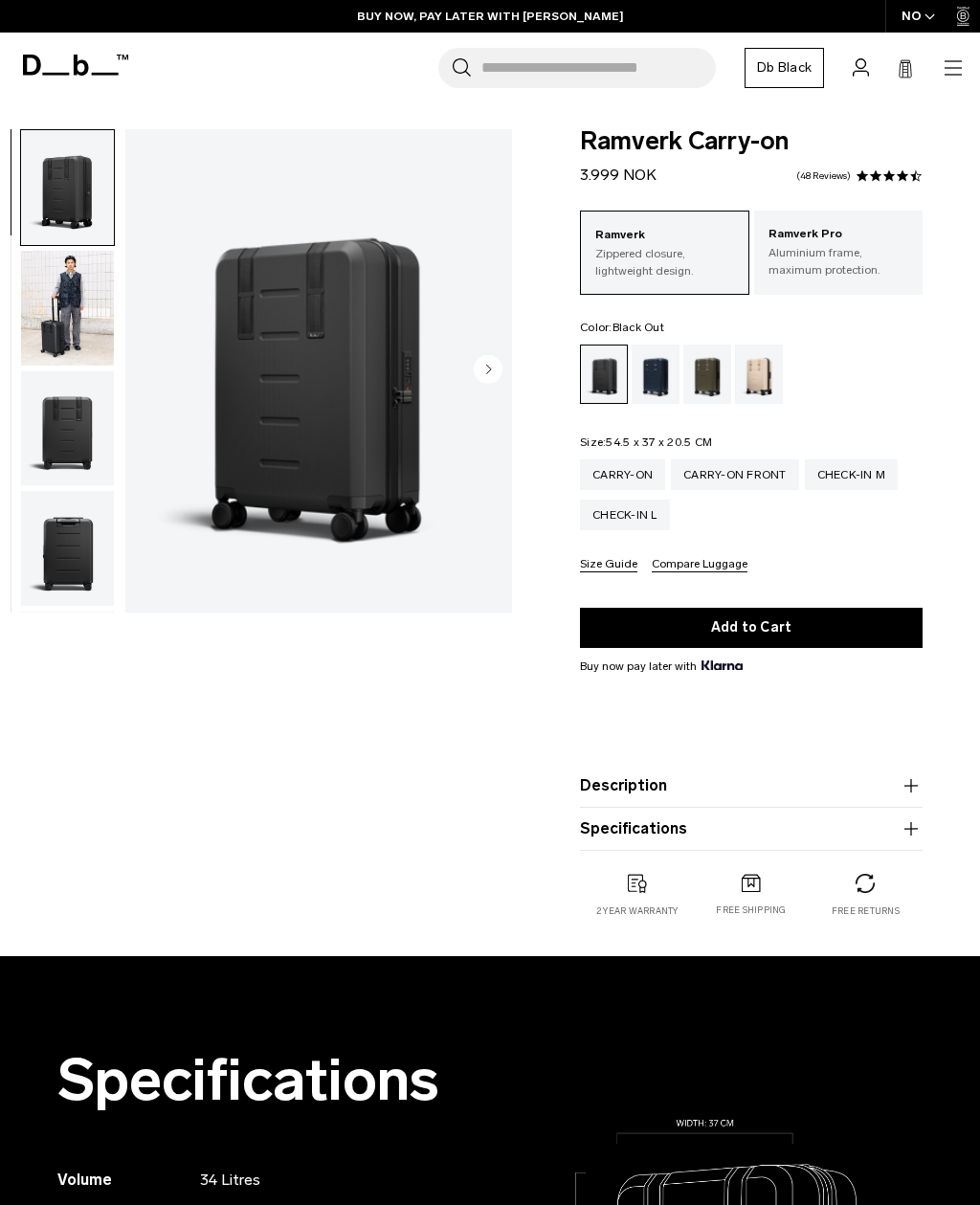
click at [874, 475] on div "Check-in M" at bounding box center [852, 475] width 94 height 31
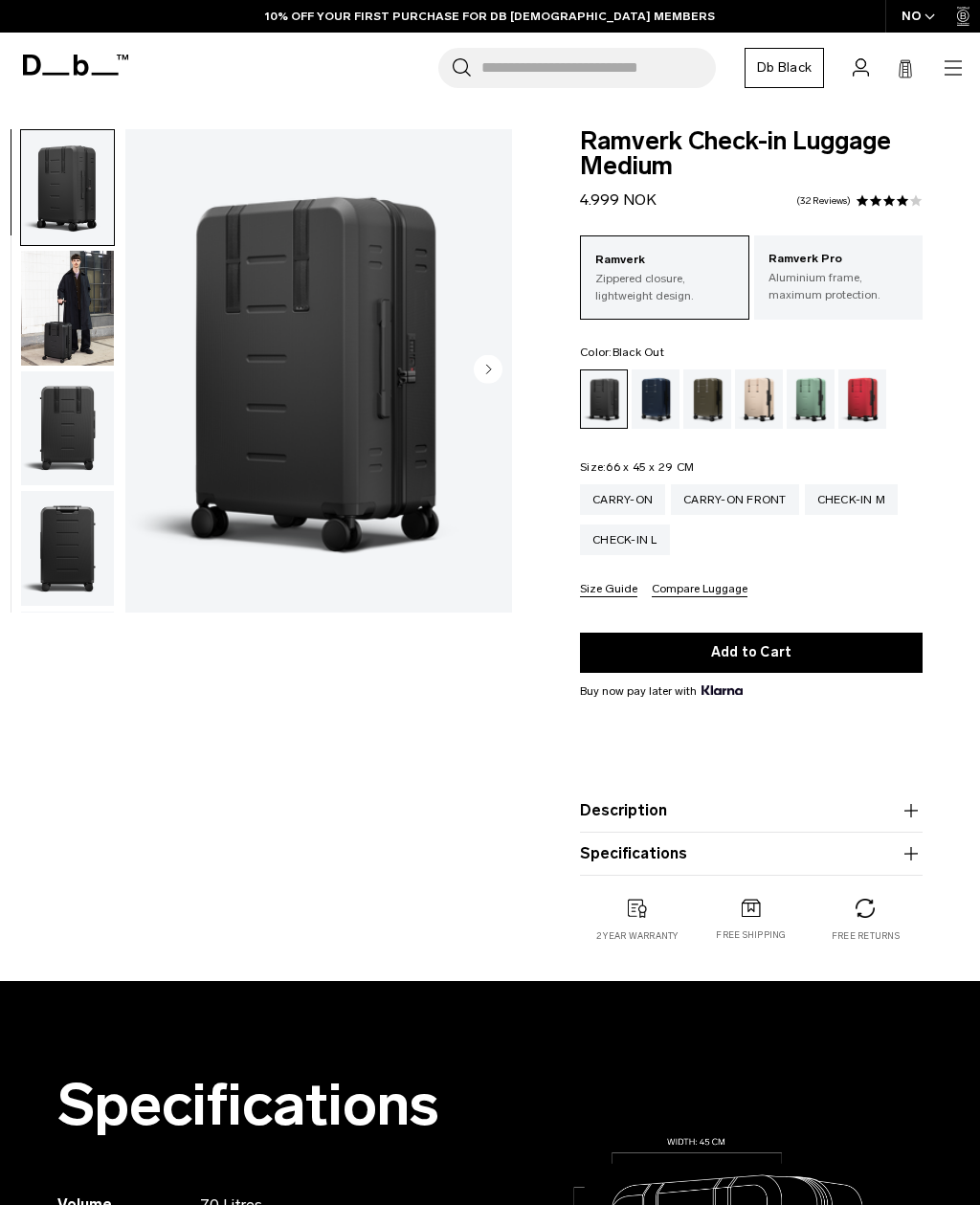
click at [910, 861] on icon "button" at bounding box center [911, 854] width 23 height 23
